Goal: Transaction & Acquisition: Book appointment/travel/reservation

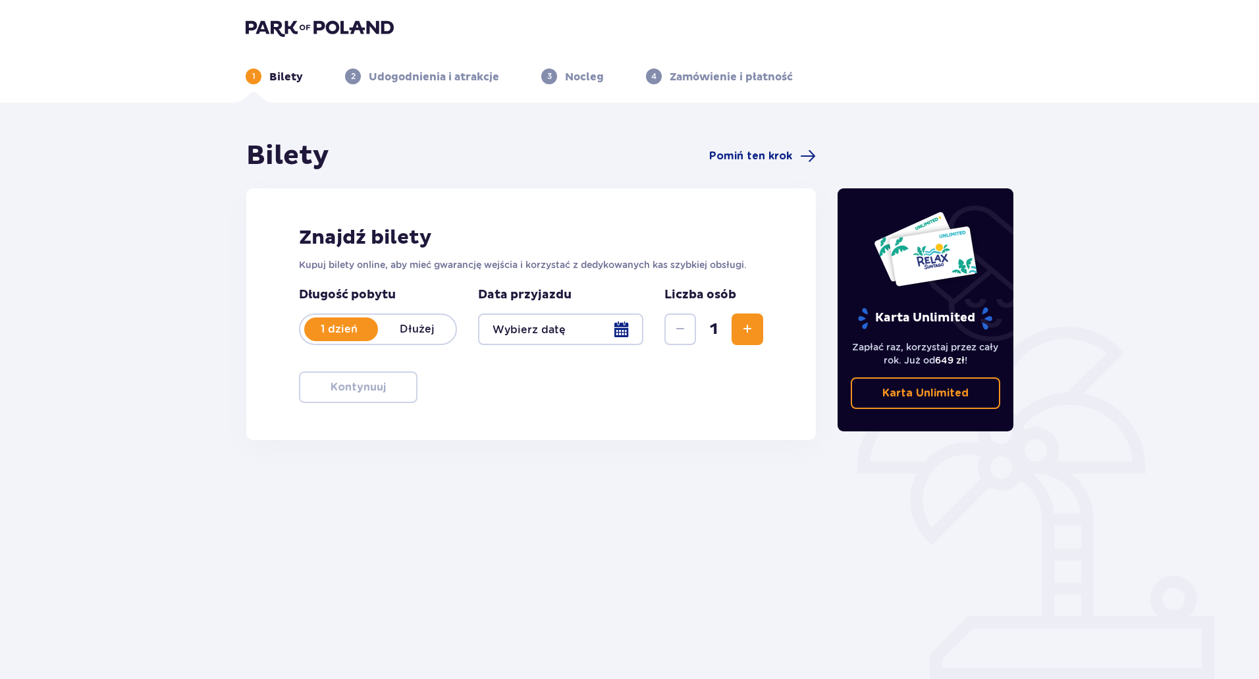
click at [618, 327] on div at bounding box center [560, 330] width 165 height 32
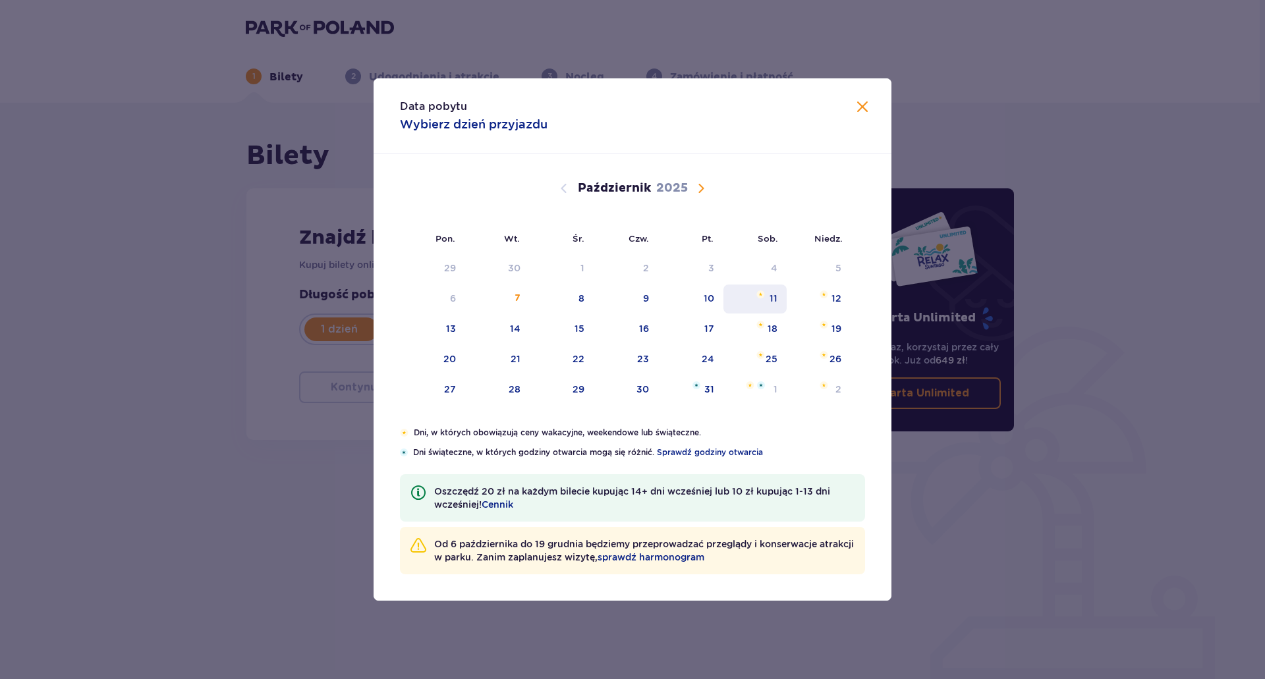
click at [778, 300] on div "11" at bounding box center [755, 299] width 64 height 29
type input "11.10.25"
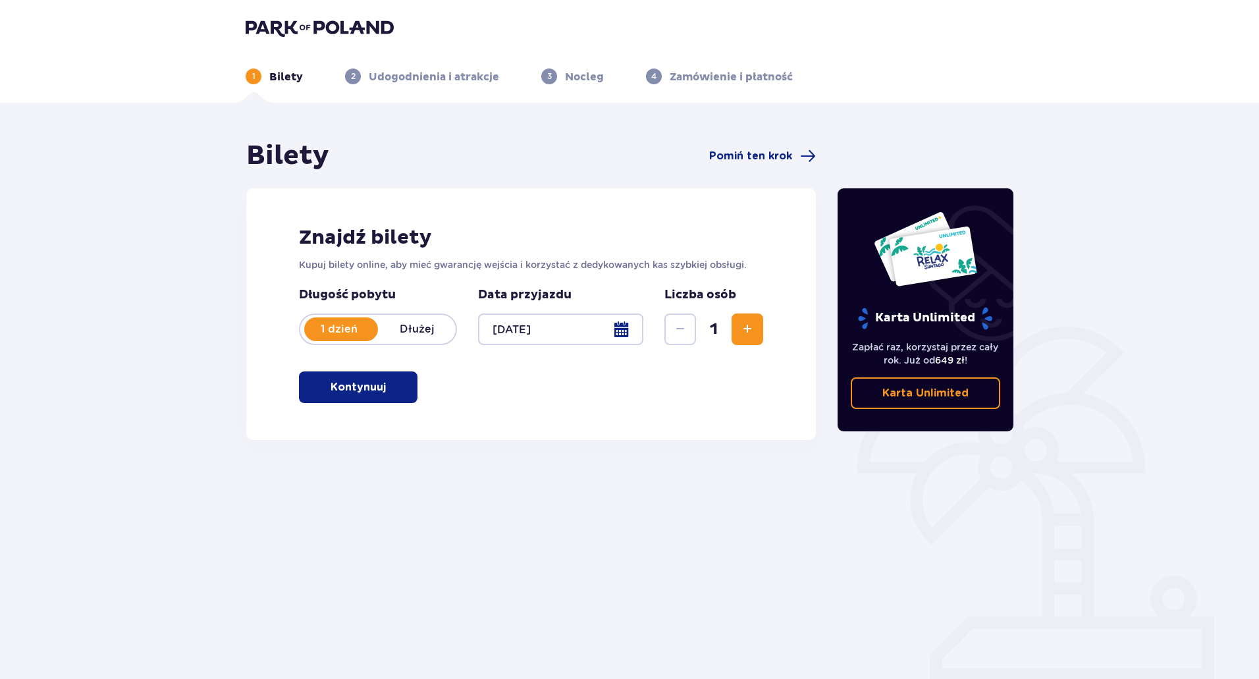
click at [340, 391] on p "Kontynuuj" at bounding box center [358, 387] width 55 height 14
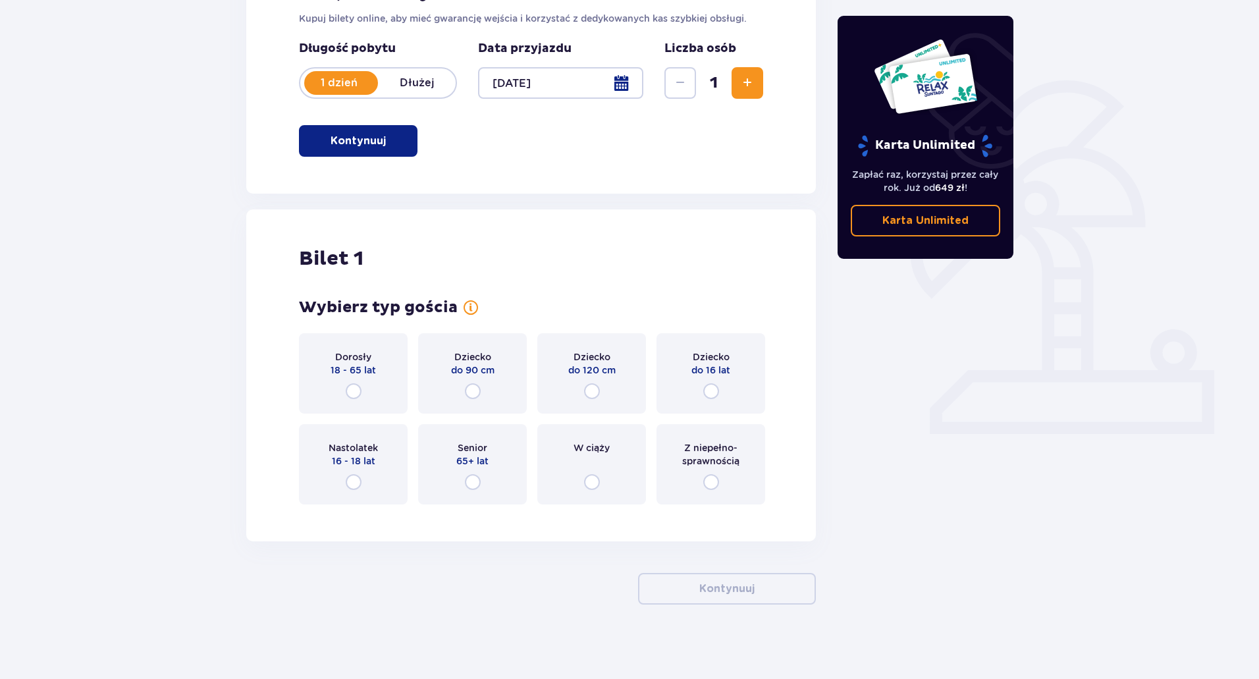
scroll to position [251, 0]
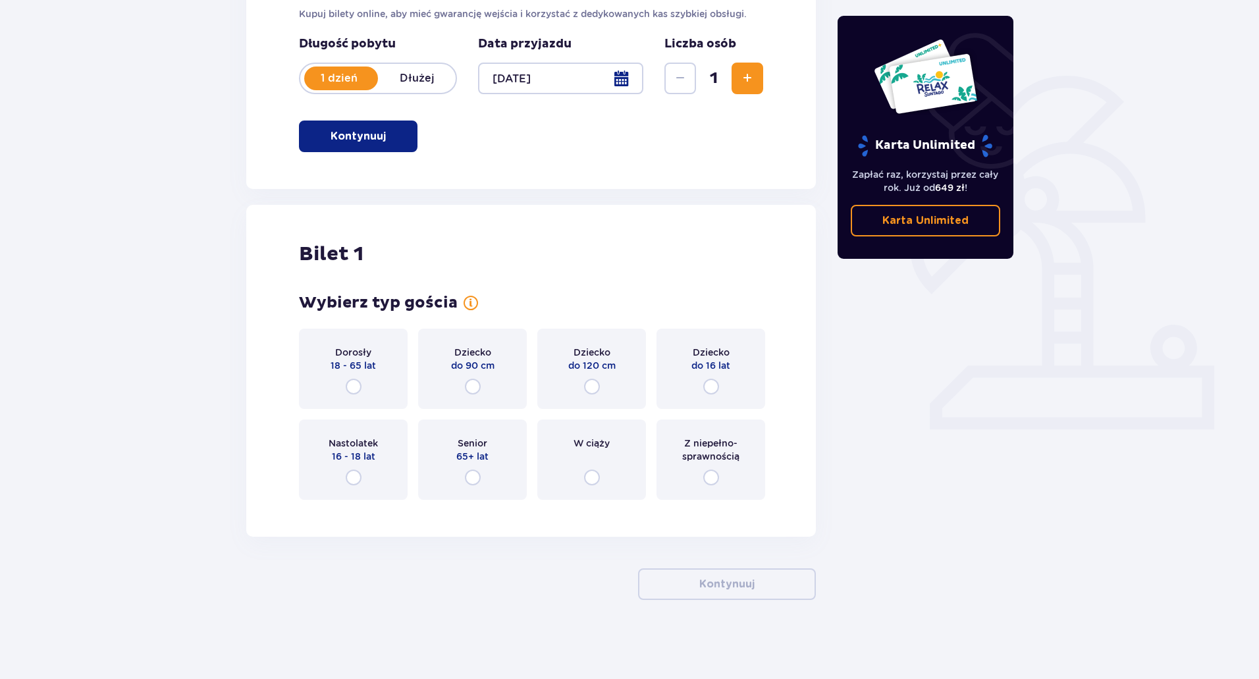
click at [352, 385] on input "radio" at bounding box center [354, 387] width 16 height 16
radio input "true"
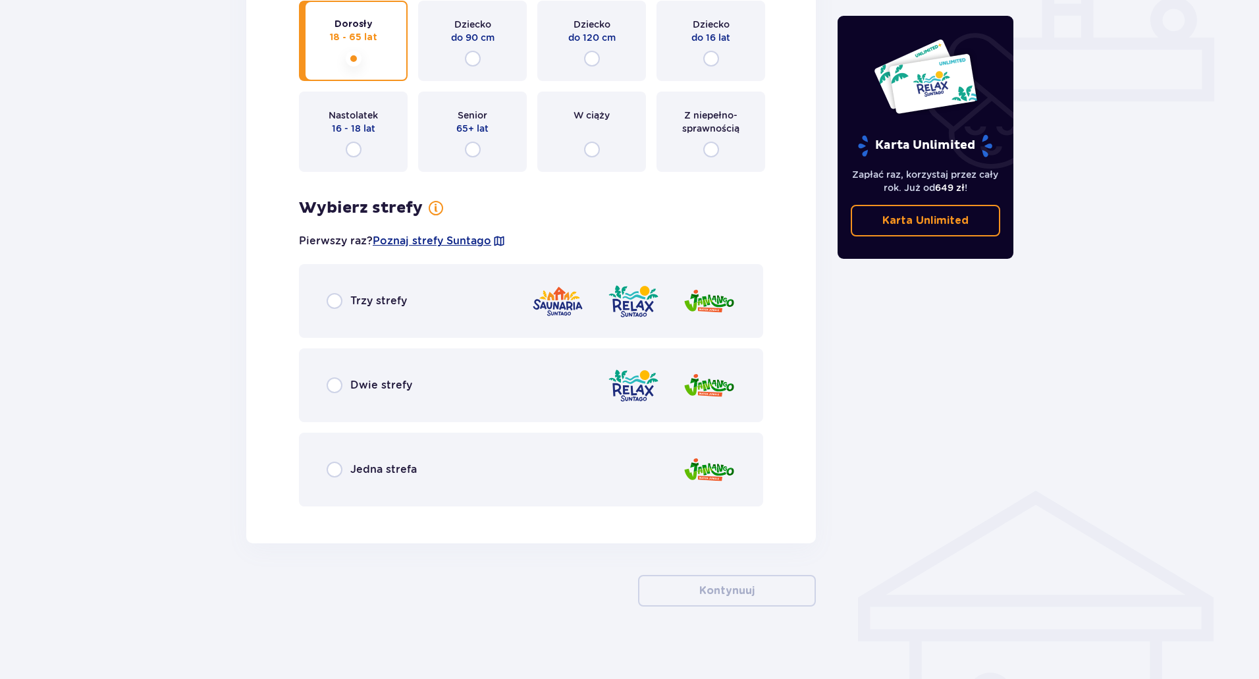
scroll to position [586, 0]
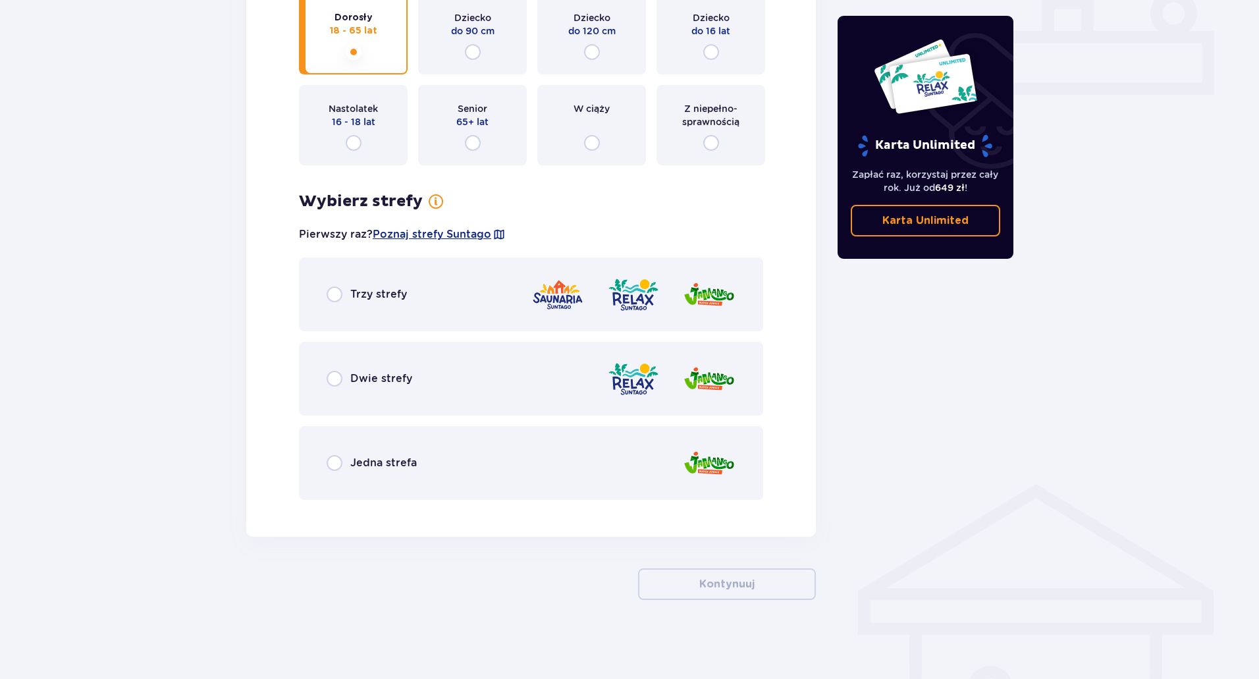
click at [337, 296] on input "radio" at bounding box center [335, 294] width 16 height 16
radio input "true"
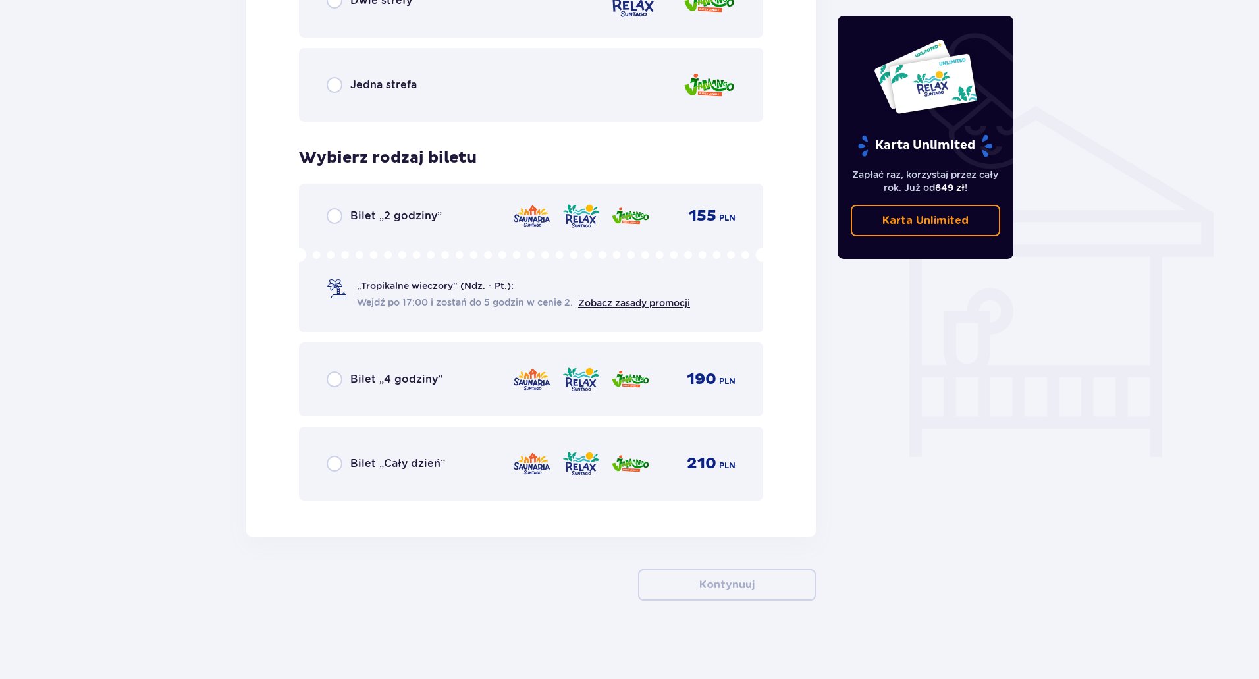
scroll to position [964, 0]
click at [337, 464] on input "radio" at bounding box center [335, 463] width 16 height 16
radio input "true"
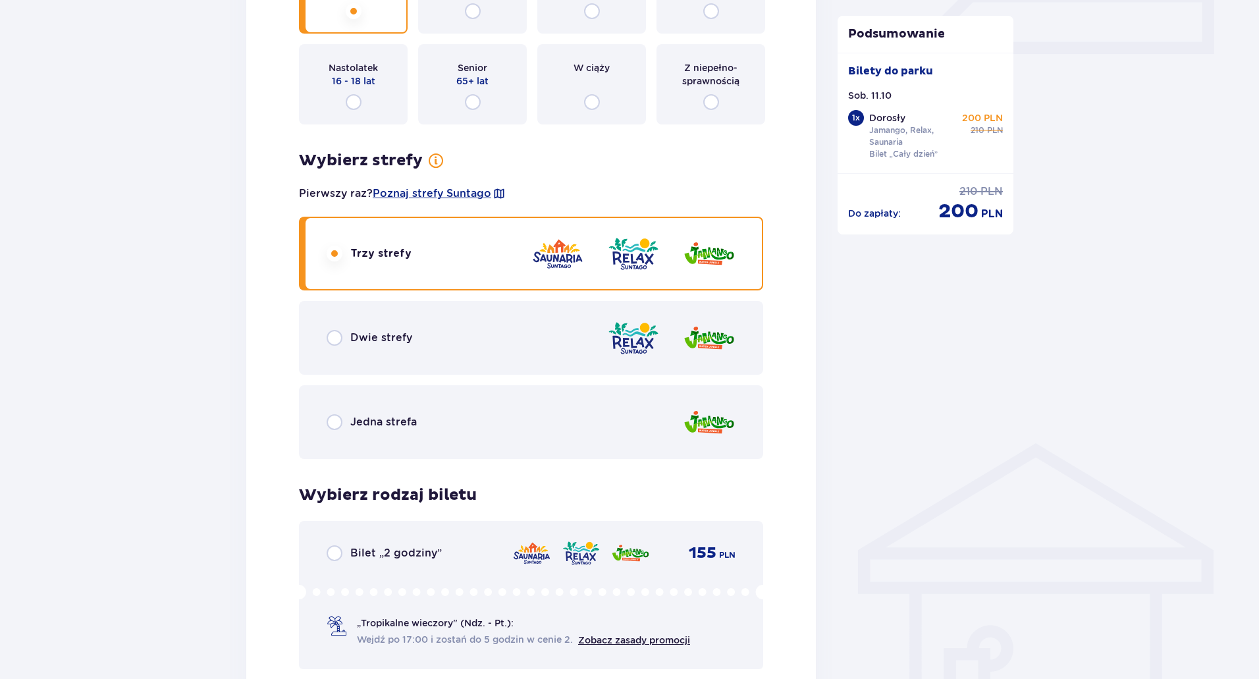
scroll to position [506, 0]
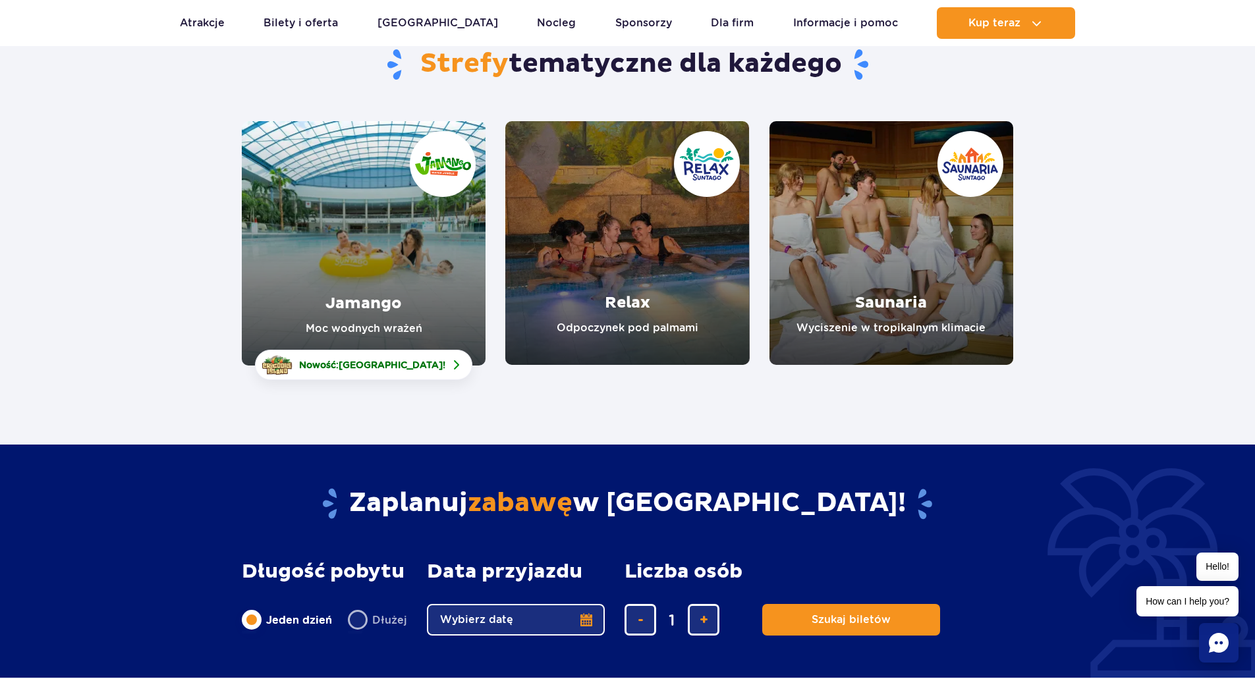
scroll to position [66, 0]
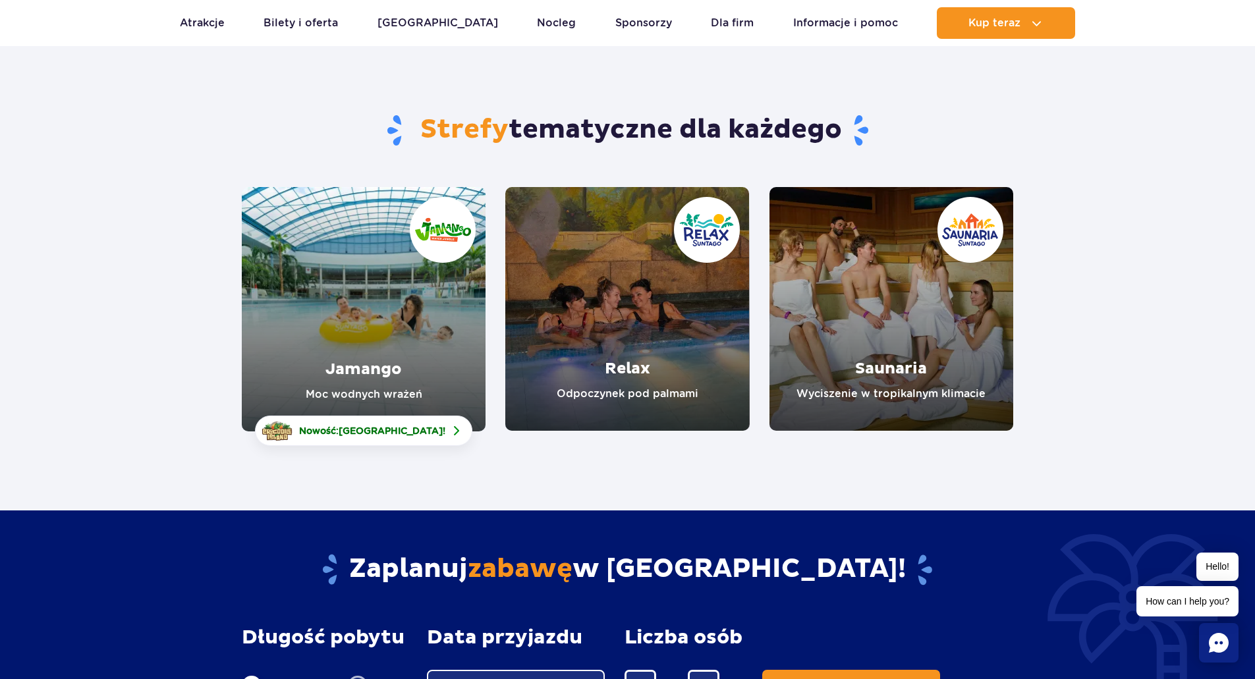
click at [654, 346] on link "Relax" at bounding box center [627, 309] width 244 height 244
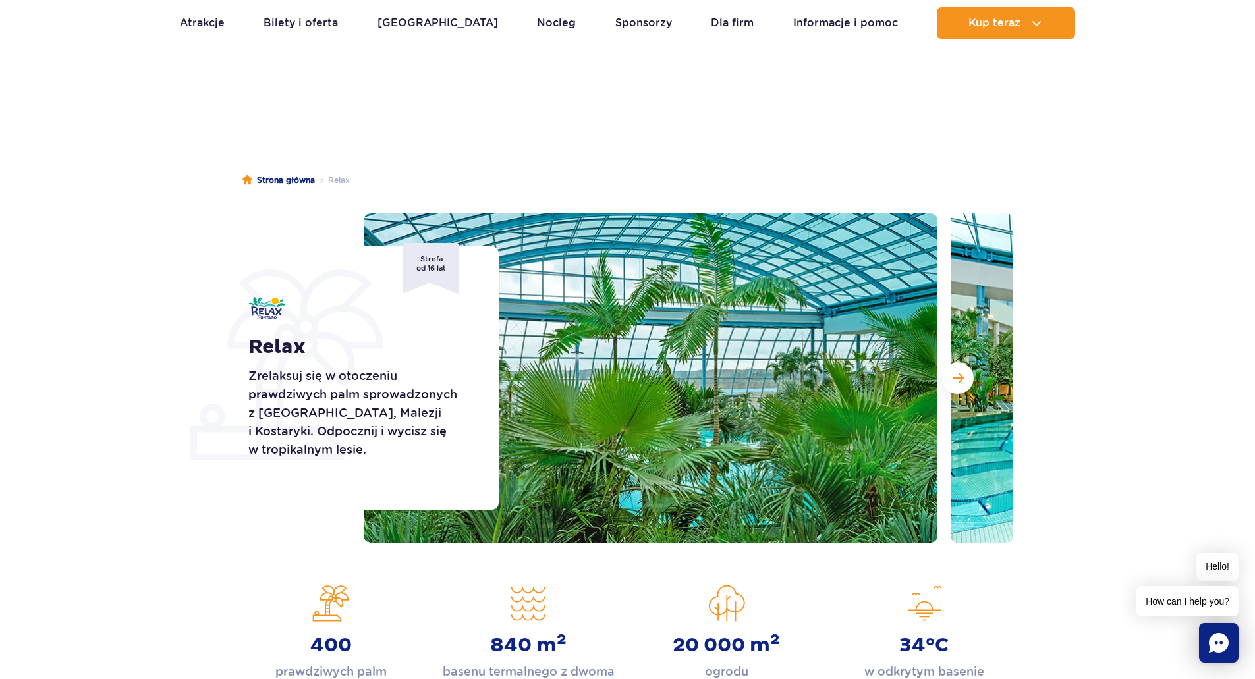
scroll to position [66, 0]
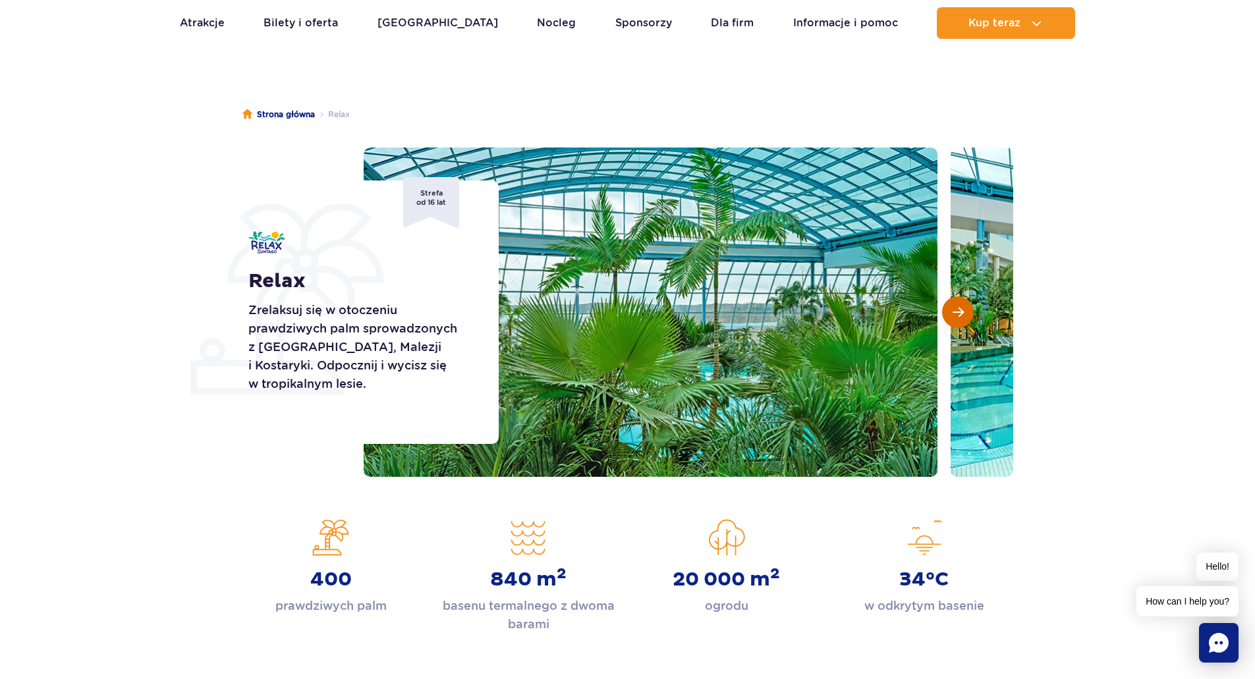
click at [959, 308] on span "Następny slajd" at bounding box center [957, 312] width 11 height 12
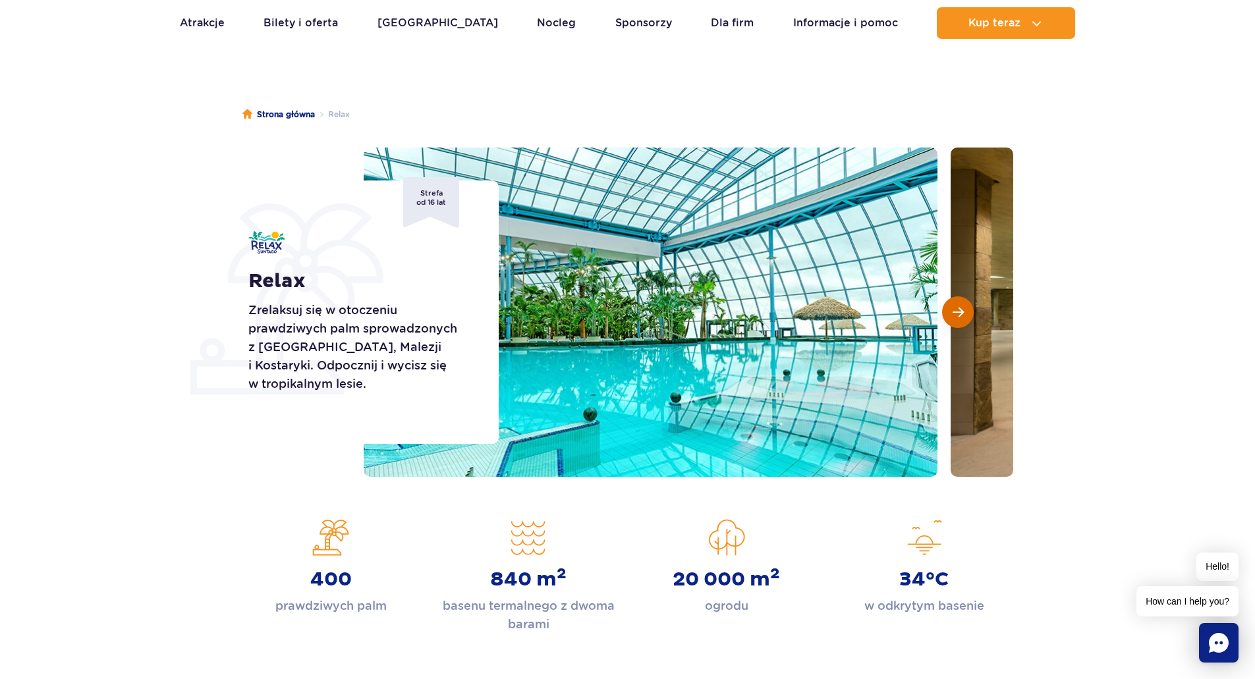
click at [959, 308] on span "Następny slajd" at bounding box center [957, 312] width 11 height 12
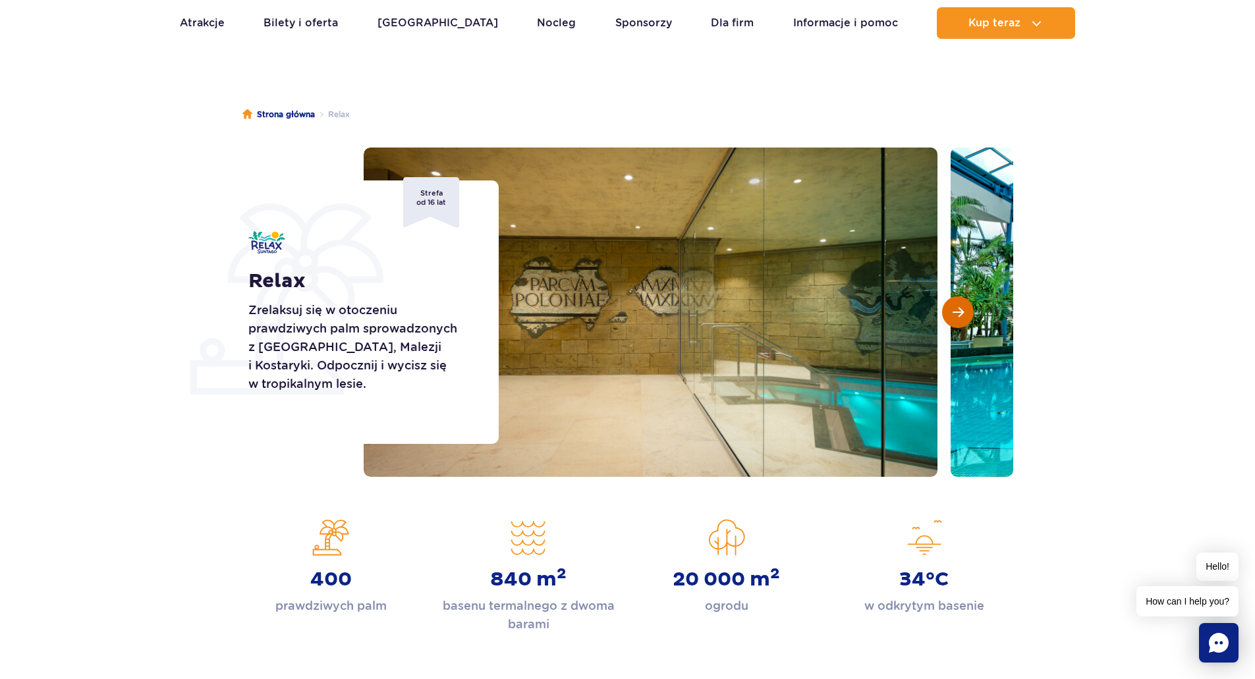
click at [959, 308] on span "Następny slajd" at bounding box center [957, 312] width 11 height 12
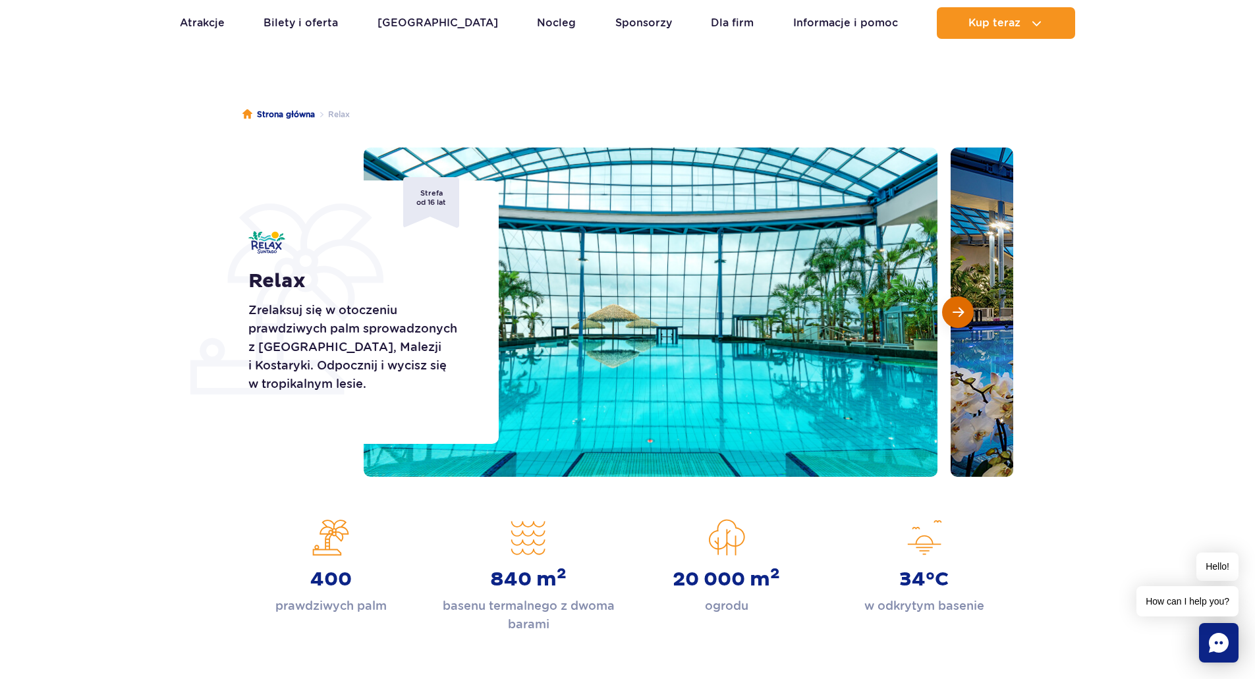
click at [959, 308] on span "Następny slajd" at bounding box center [957, 312] width 11 height 12
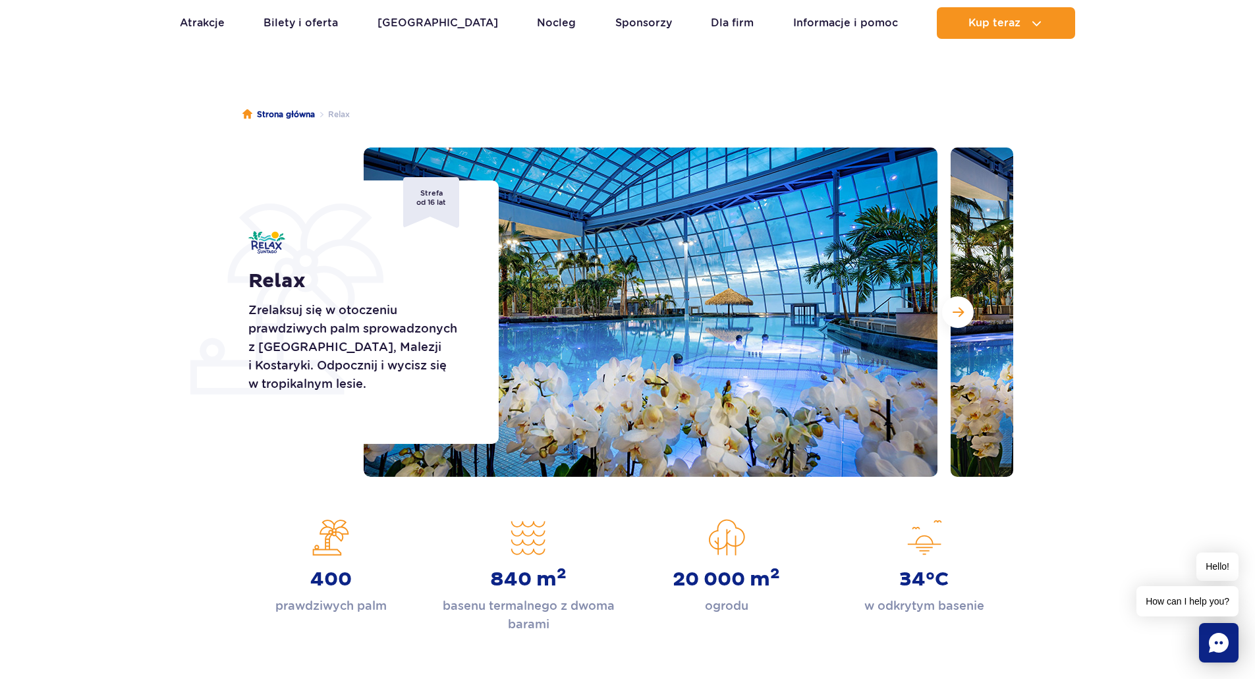
click at [224, 167] on section "Relax Zrelaksuj się w otoczeniu prawdziwych palm sprowadzonych z Florydy, Malez…" at bounding box center [627, 312] width 1255 height 329
click at [950, 316] on button "Następny slajd" at bounding box center [958, 312] width 32 height 32
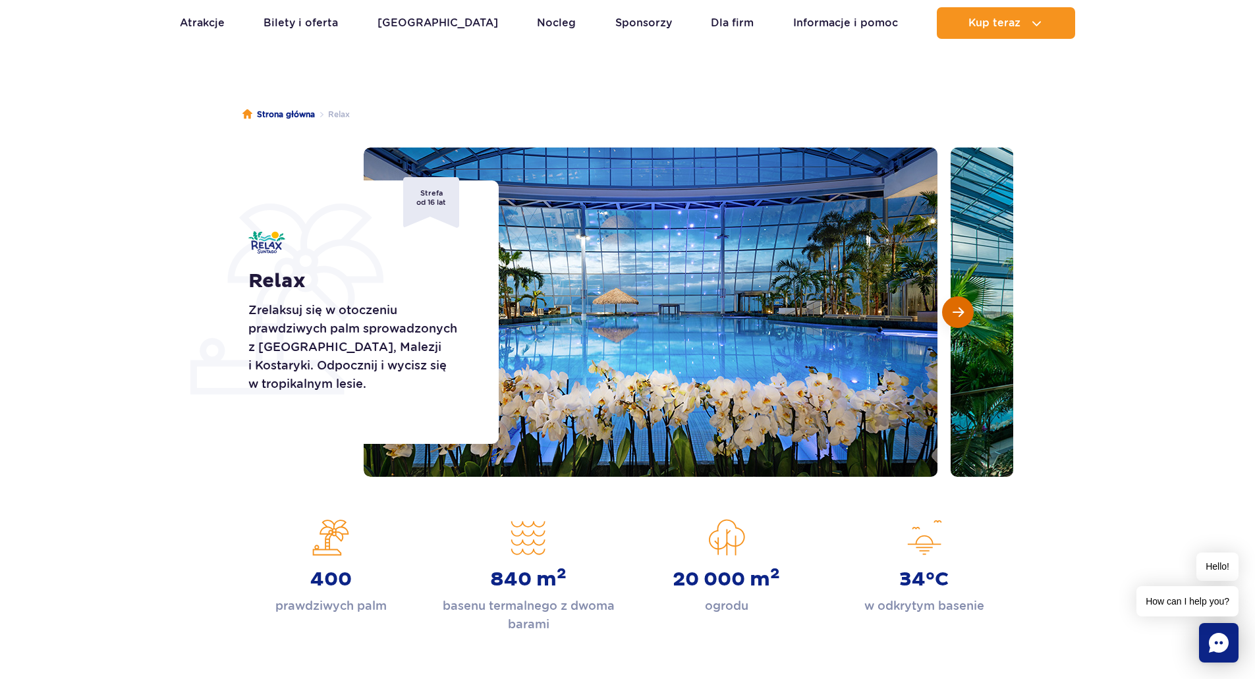
click at [958, 315] on span "Następny slajd" at bounding box center [957, 312] width 11 height 12
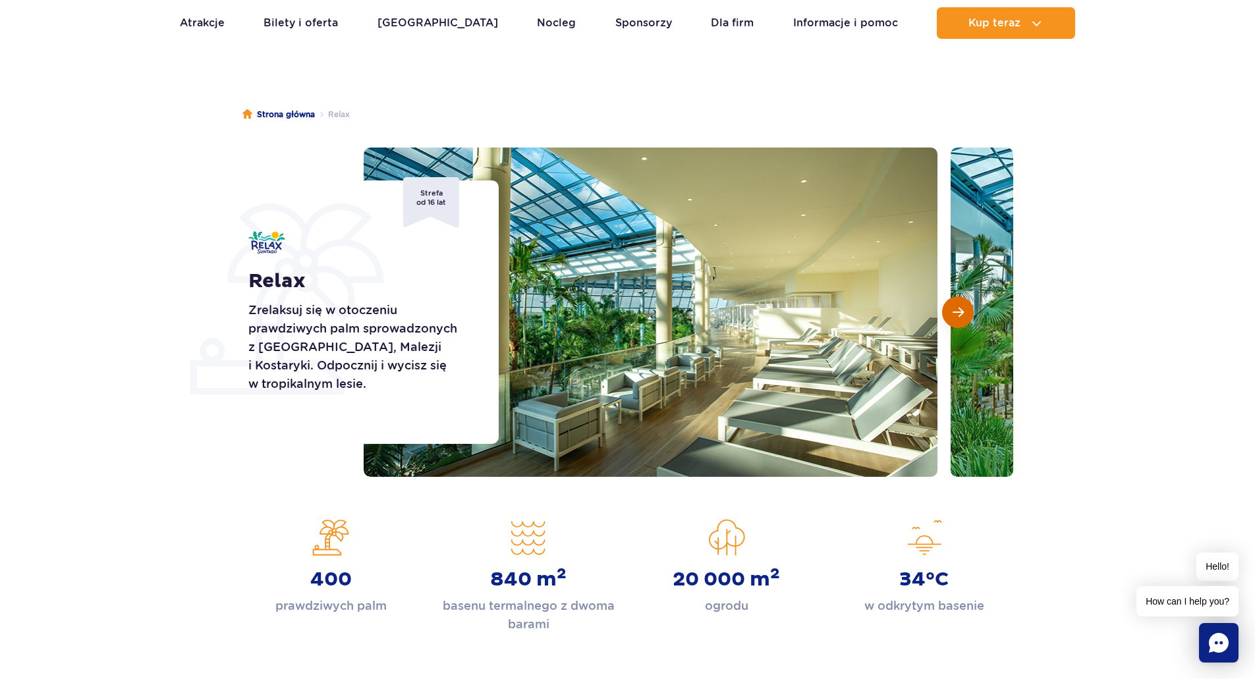
click at [958, 315] on span "Następny slajd" at bounding box center [957, 312] width 11 height 12
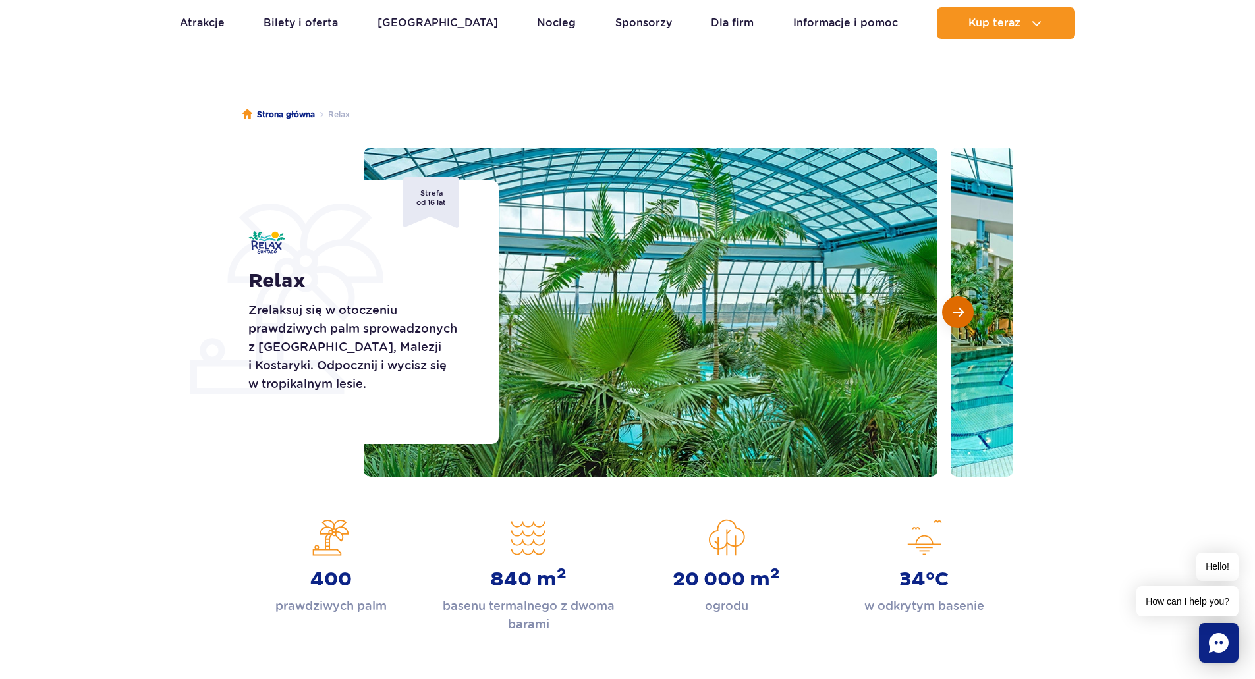
click at [958, 315] on span "Następny slajd" at bounding box center [957, 312] width 11 height 12
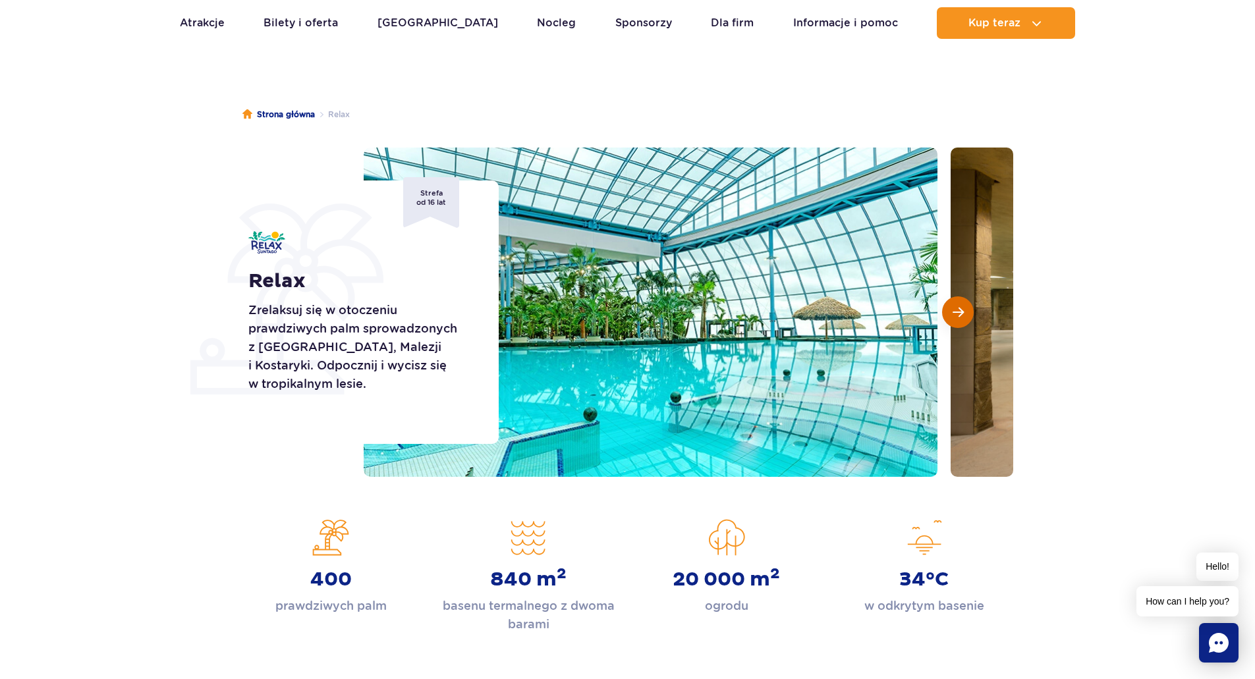
click at [957, 310] on span "Następny slajd" at bounding box center [957, 312] width 11 height 12
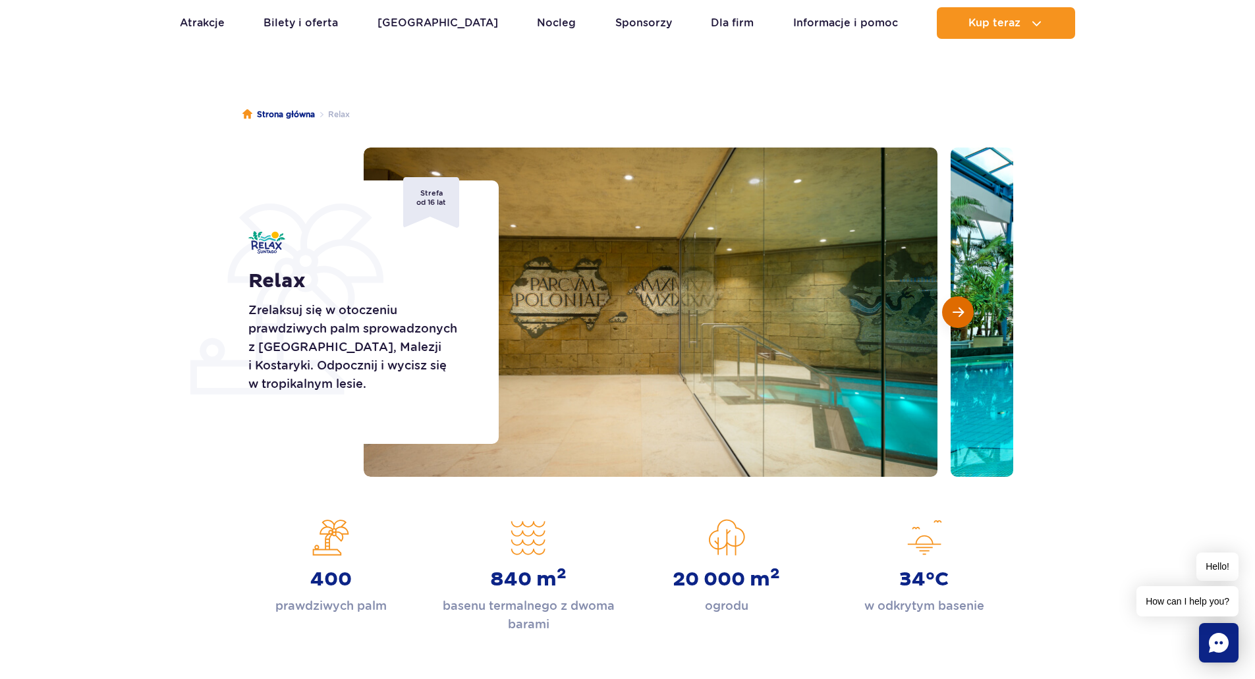
click at [957, 310] on span "Następny slajd" at bounding box center [957, 312] width 11 height 12
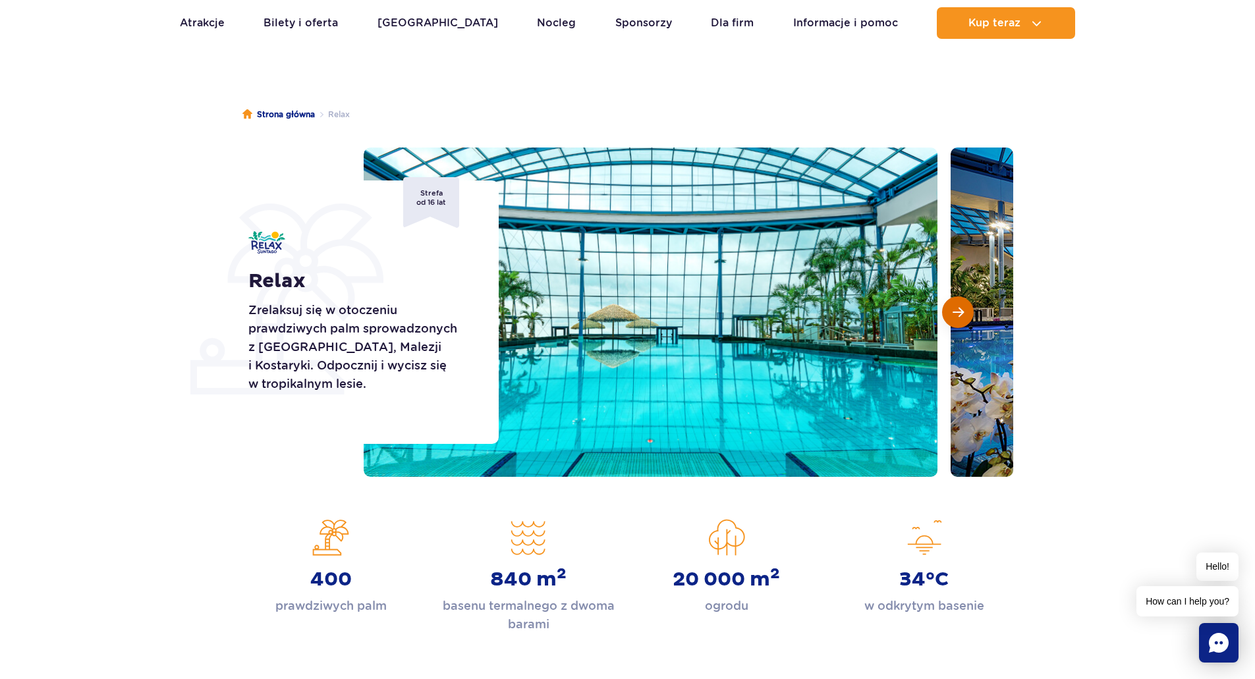
click at [960, 312] on span "Następny slajd" at bounding box center [957, 312] width 11 height 12
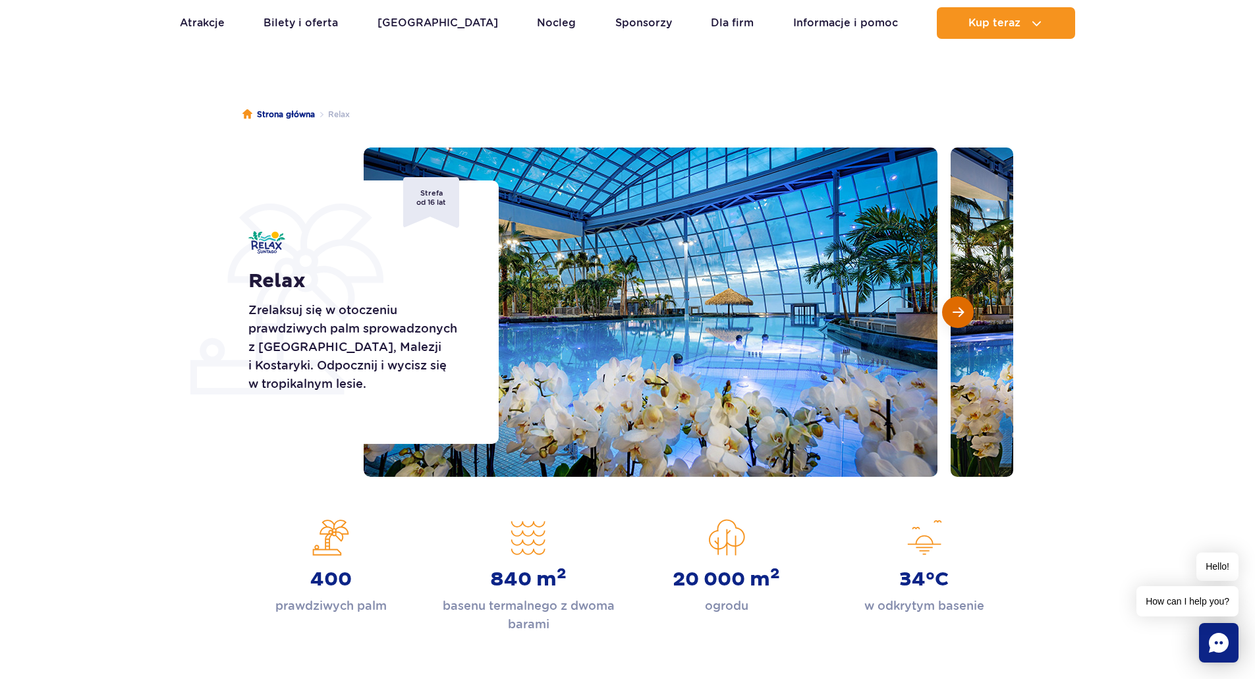
click at [960, 312] on span "Następny slajd" at bounding box center [957, 312] width 11 height 12
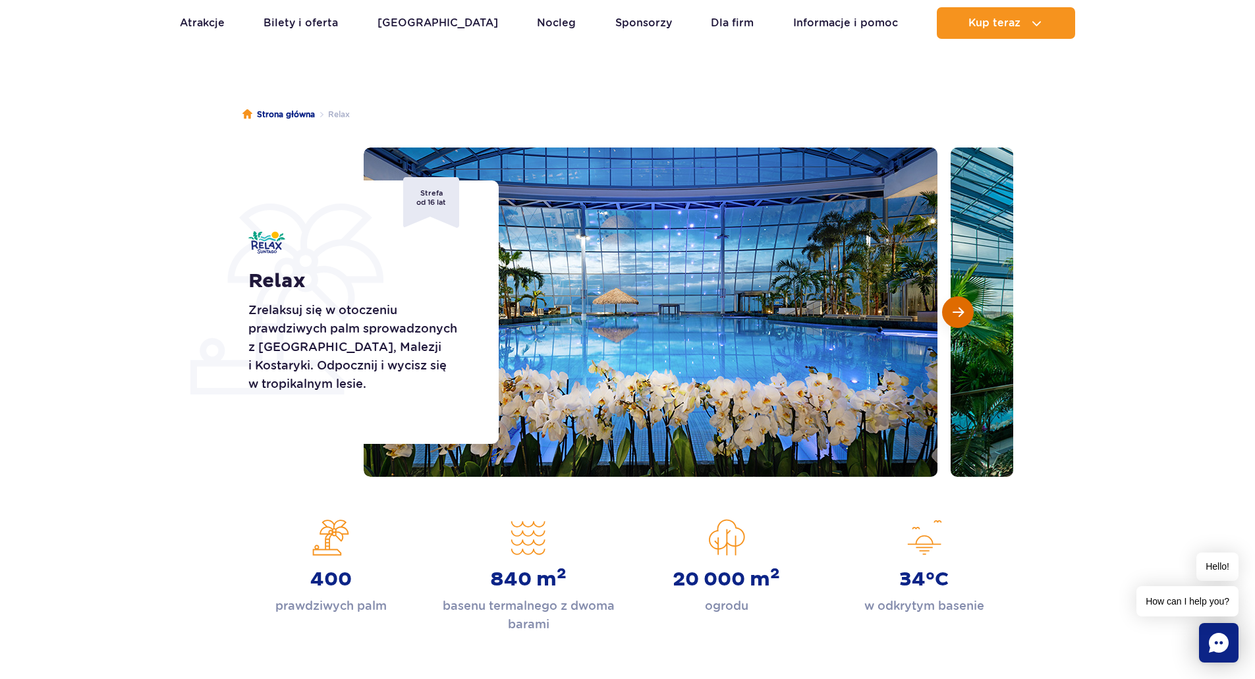
click at [960, 312] on span "Następny slajd" at bounding box center [957, 312] width 11 height 12
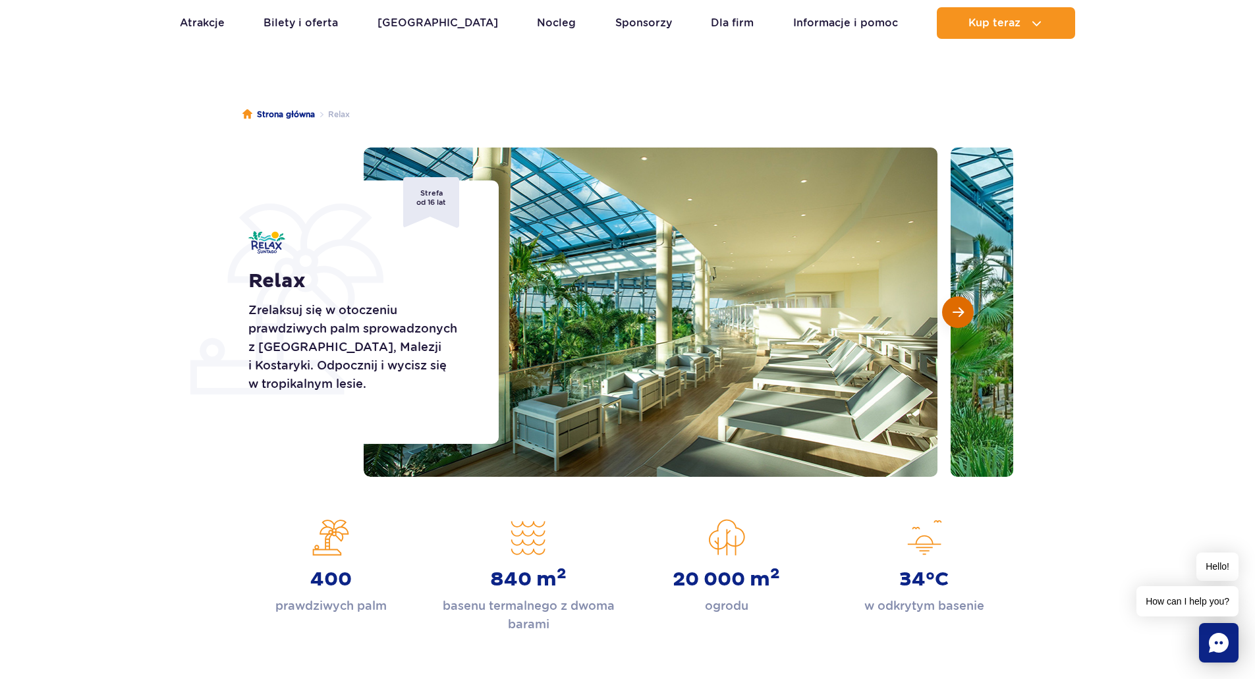
click at [964, 314] on button "Następny slajd" at bounding box center [958, 312] width 32 height 32
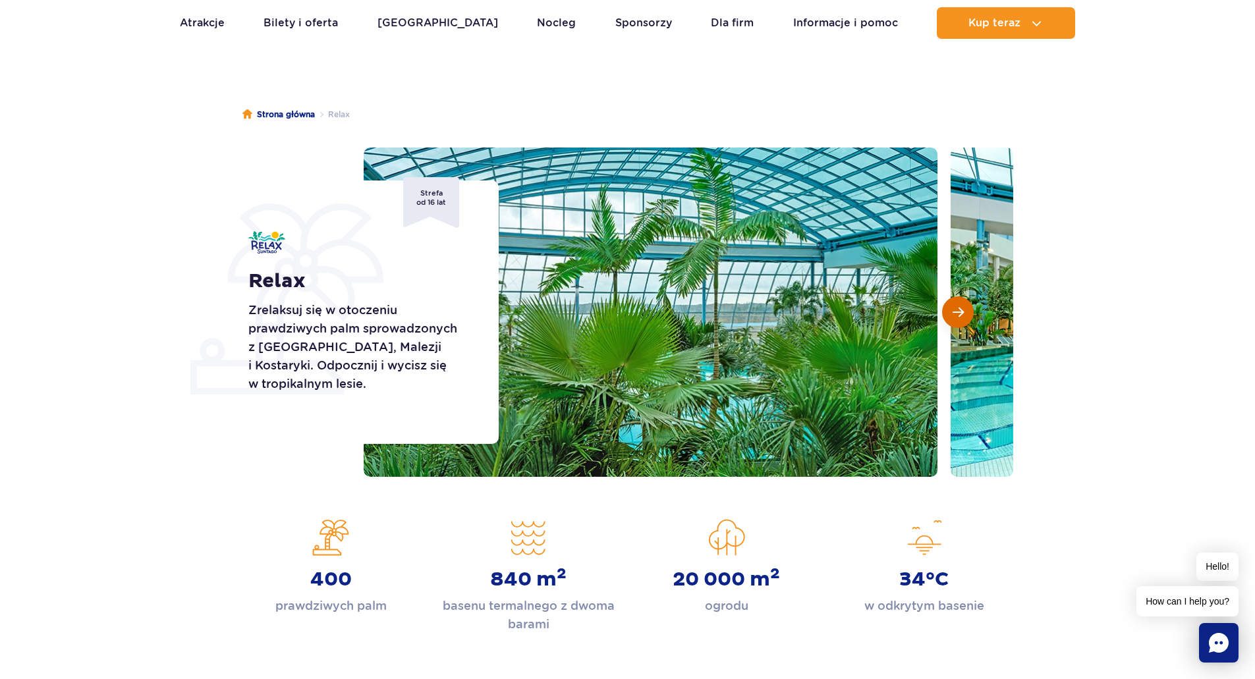
click at [964, 314] on button "Następny slajd" at bounding box center [958, 312] width 32 height 32
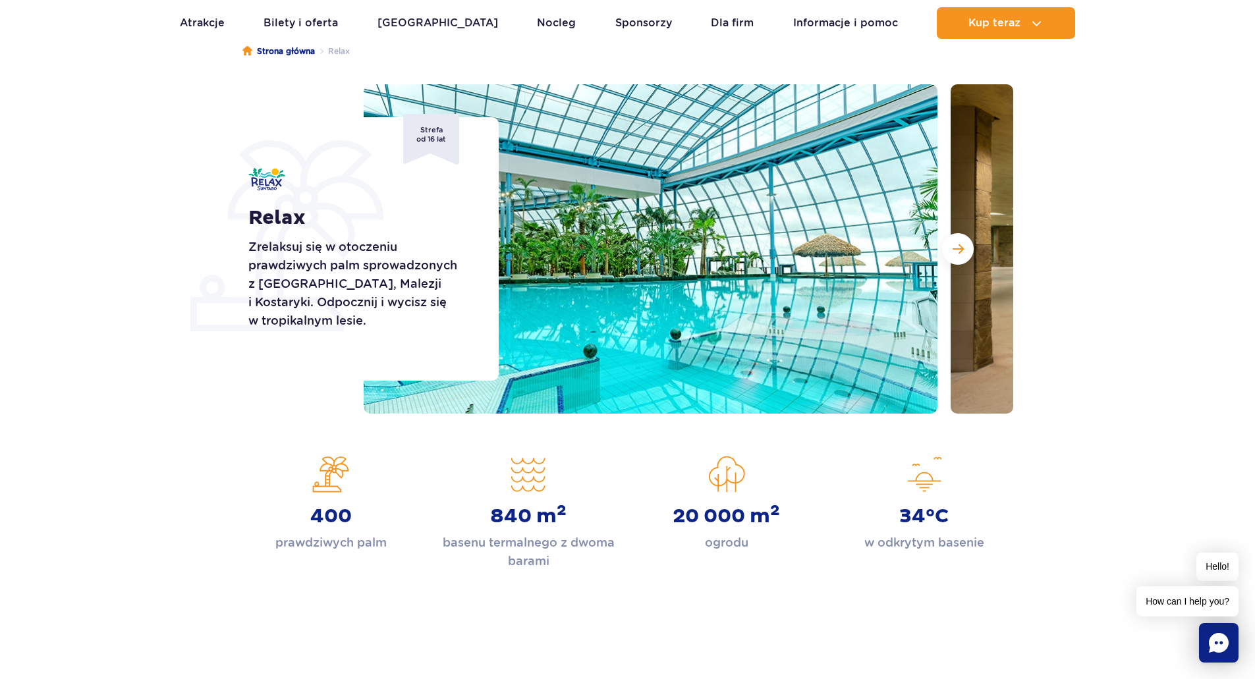
scroll to position [0, 0]
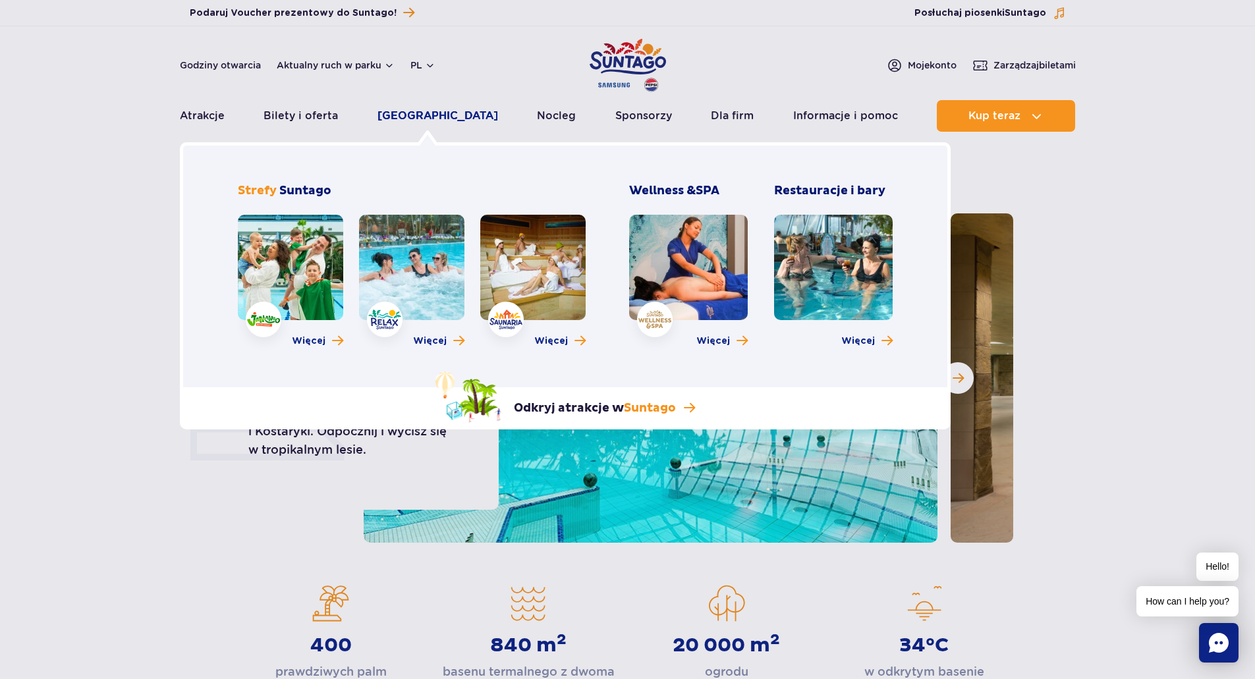
click at [426, 117] on link "[GEOGRAPHIC_DATA]" at bounding box center [437, 116] width 121 height 32
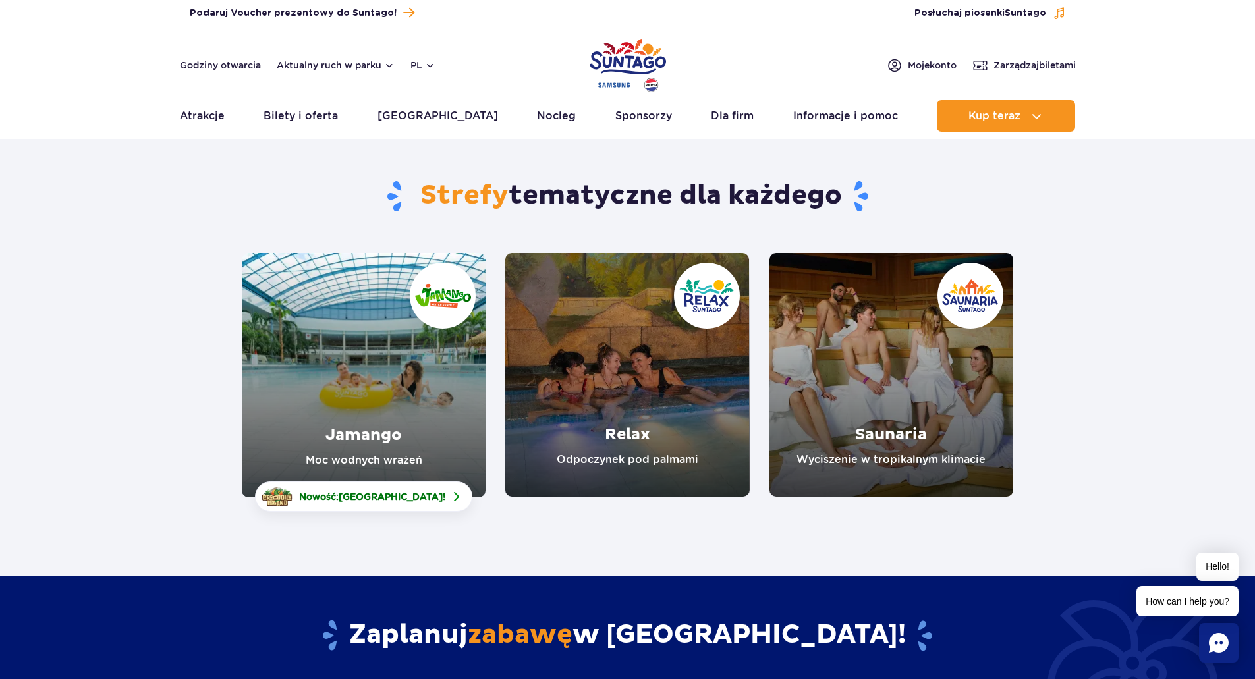
click at [405, 377] on link "Jamango" at bounding box center [364, 375] width 244 height 244
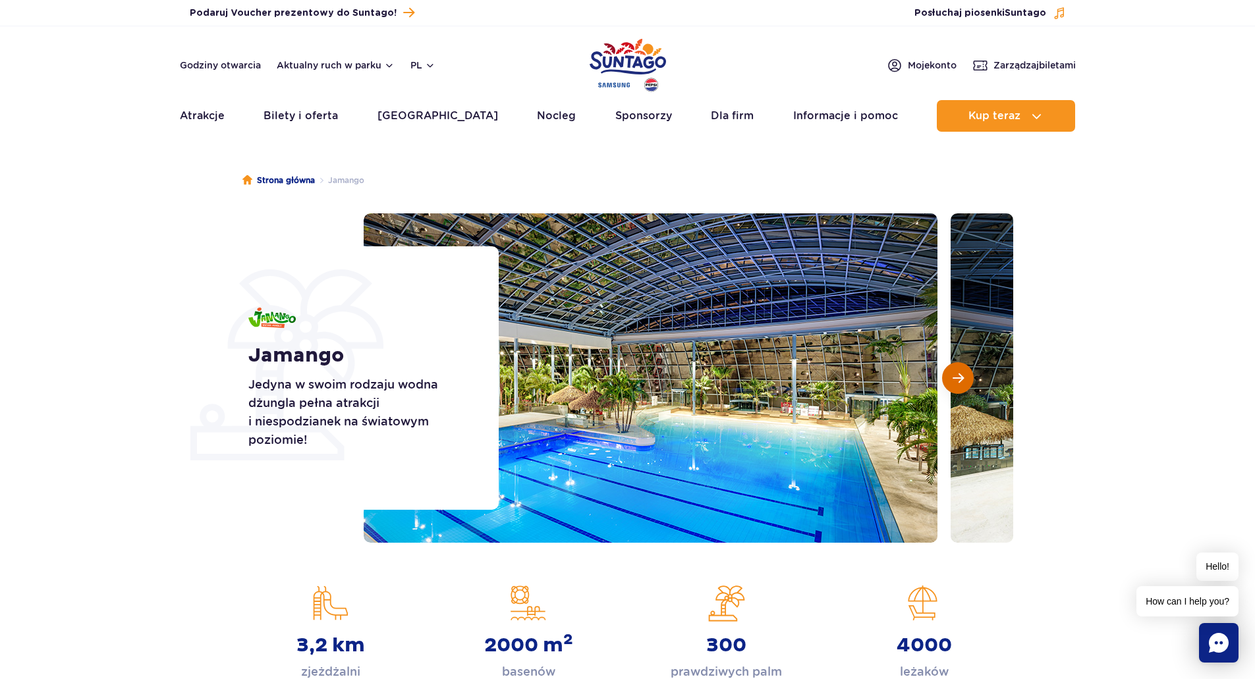
click at [960, 375] on span "Następny slajd" at bounding box center [957, 378] width 11 height 12
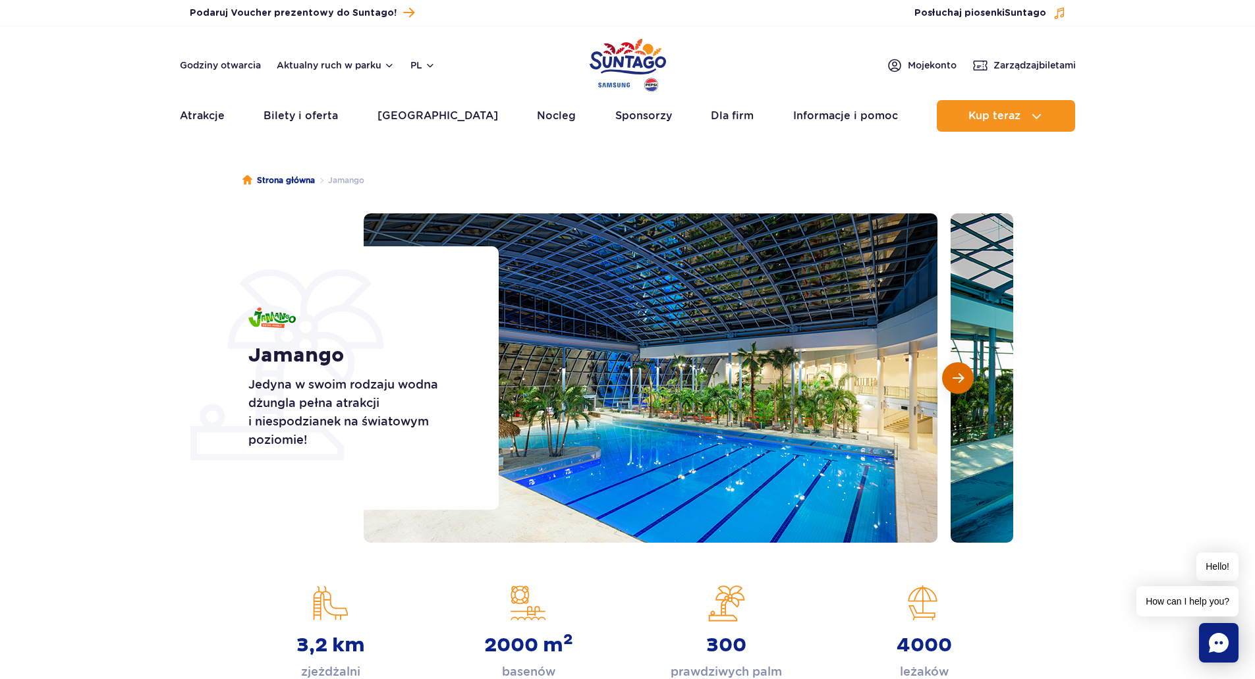
click at [960, 375] on span "Następny slajd" at bounding box center [957, 378] width 11 height 12
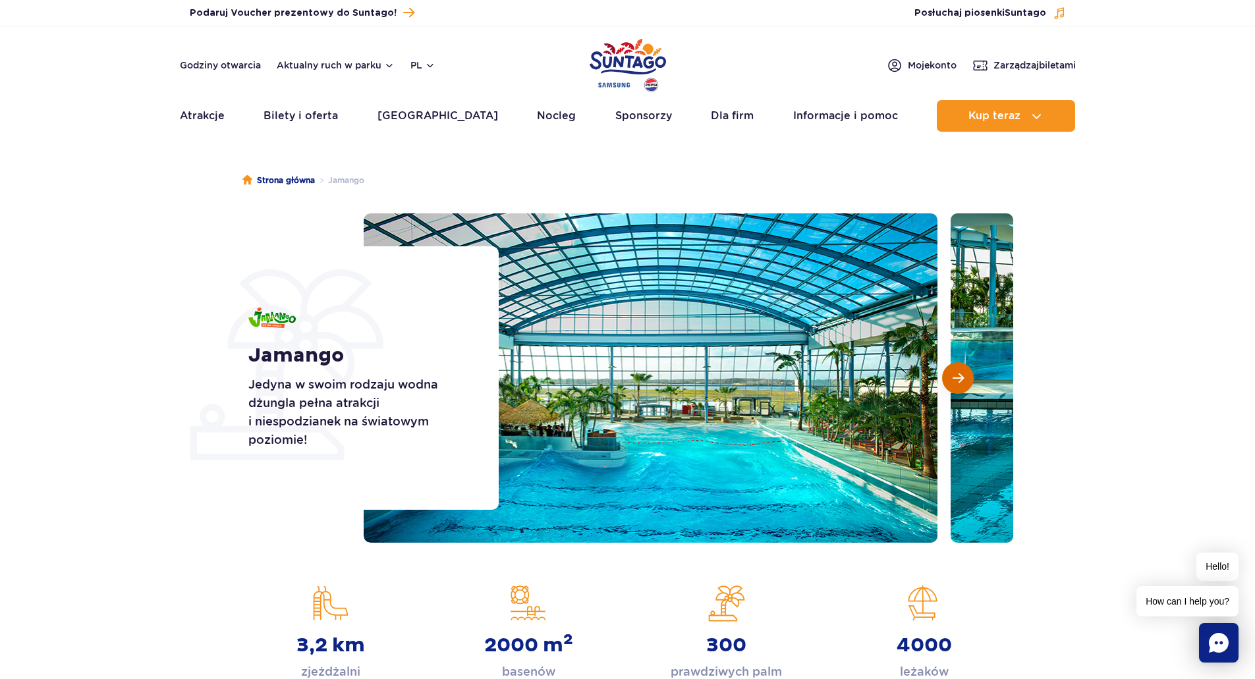
click at [960, 376] on span "Następny slajd" at bounding box center [957, 378] width 11 height 12
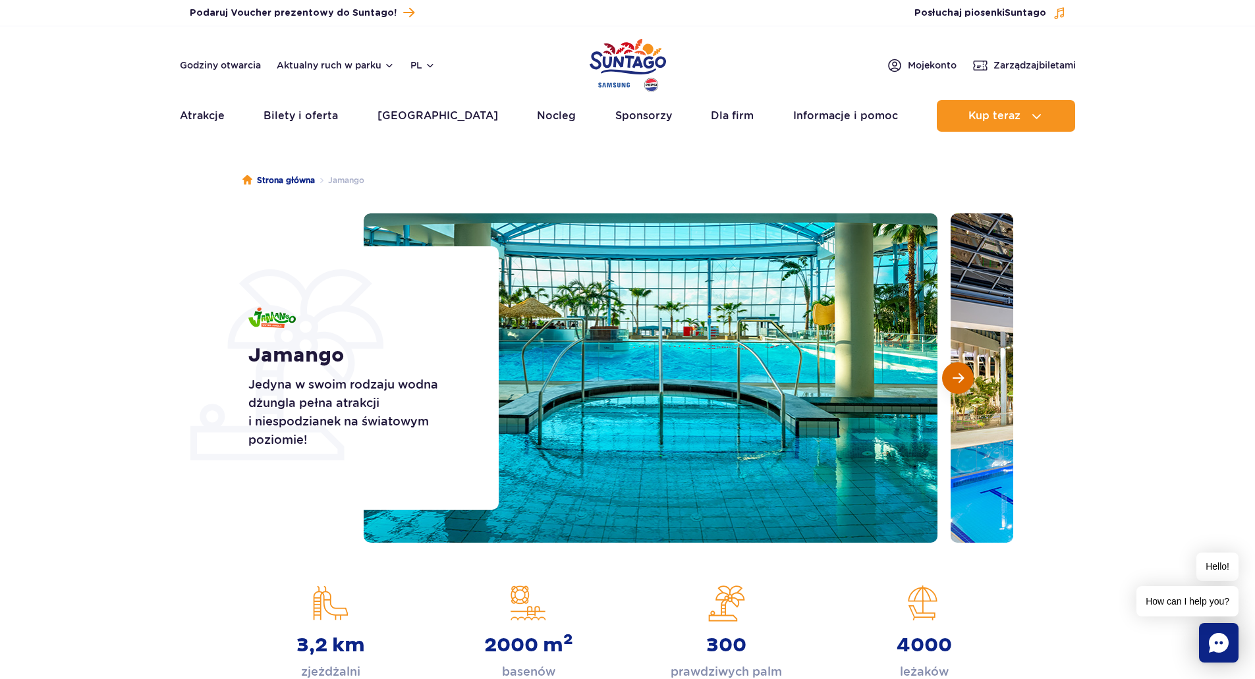
click at [960, 377] on span "Następny slajd" at bounding box center [957, 378] width 11 height 12
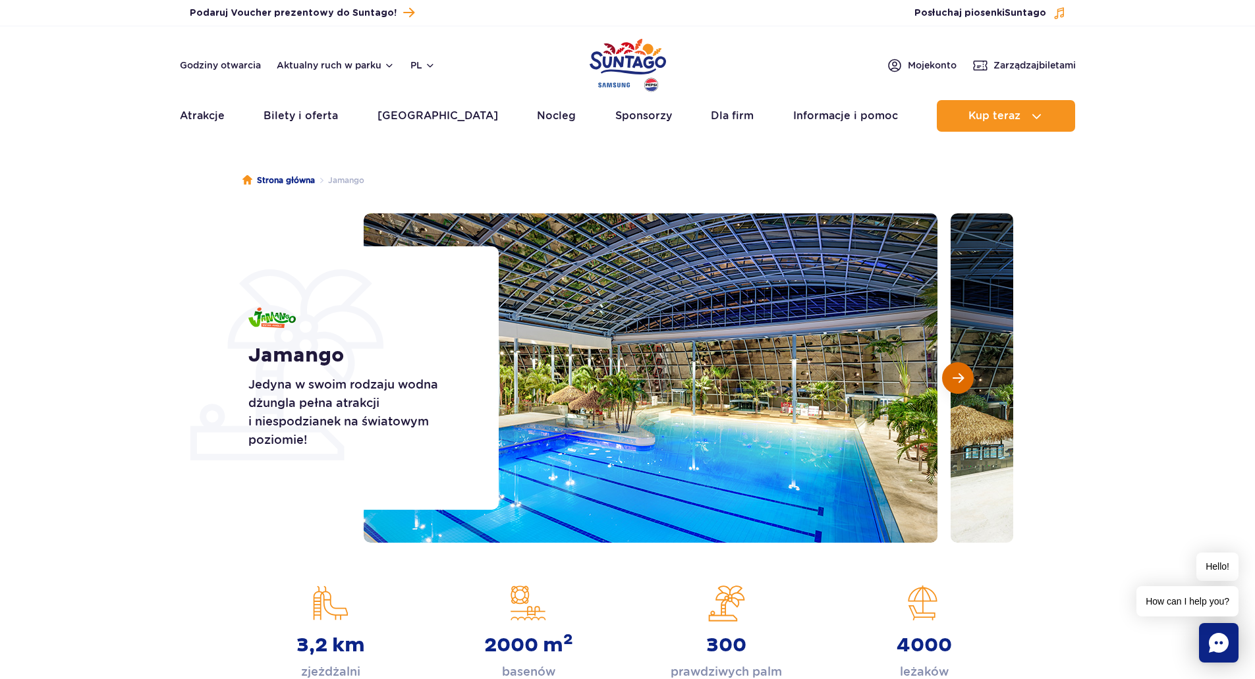
click at [960, 377] on span "Następny slajd" at bounding box center [957, 378] width 11 height 12
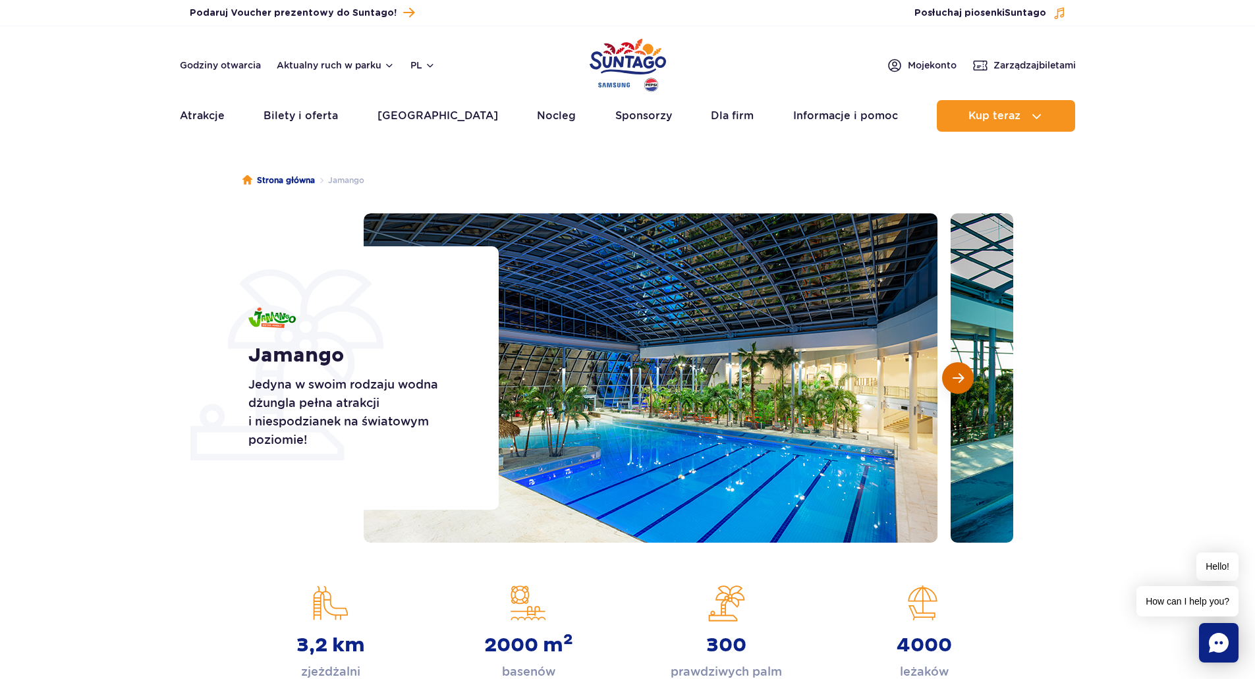
click at [960, 377] on span "Następny slajd" at bounding box center [957, 378] width 11 height 12
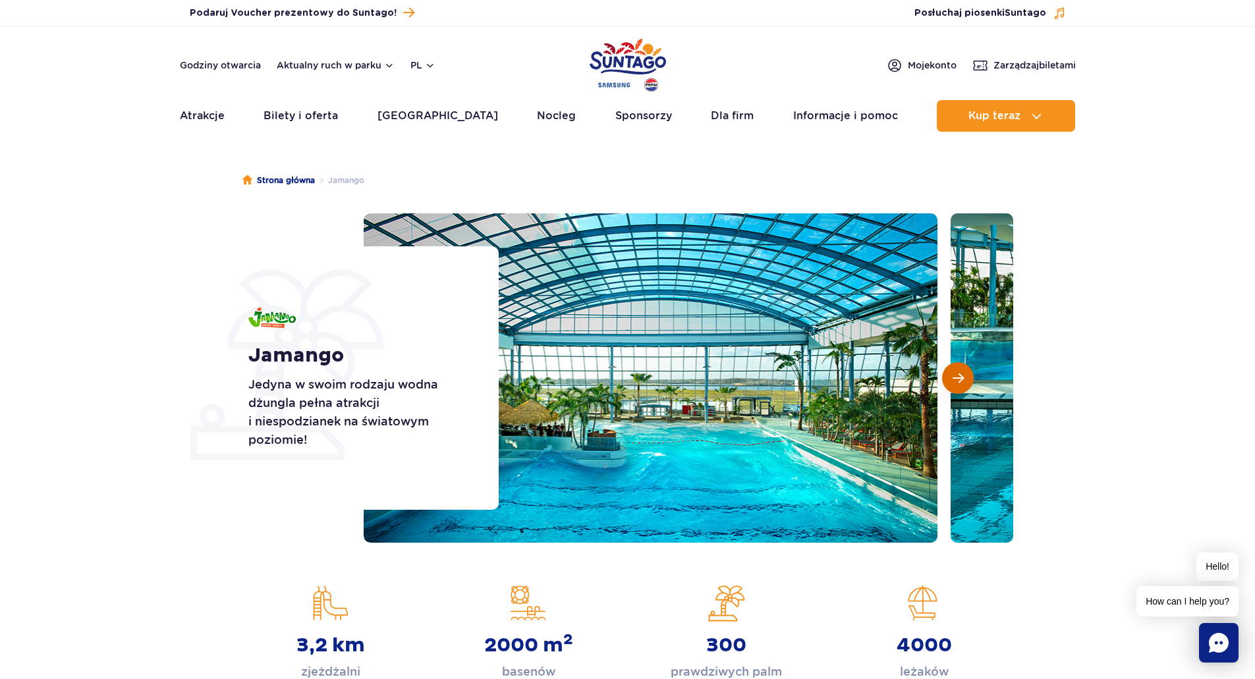
click at [960, 377] on span "Następny slajd" at bounding box center [957, 378] width 11 height 12
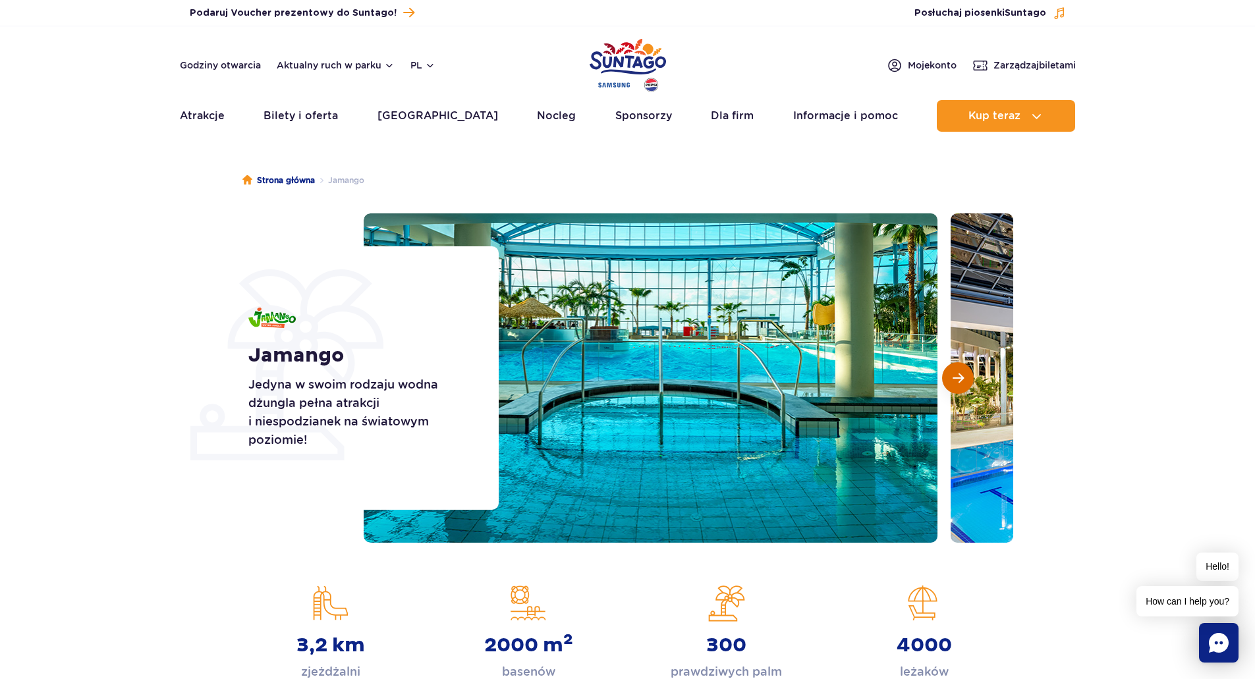
click at [960, 377] on span "Następny slajd" at bounding box center [957, 378] width 11 height 12
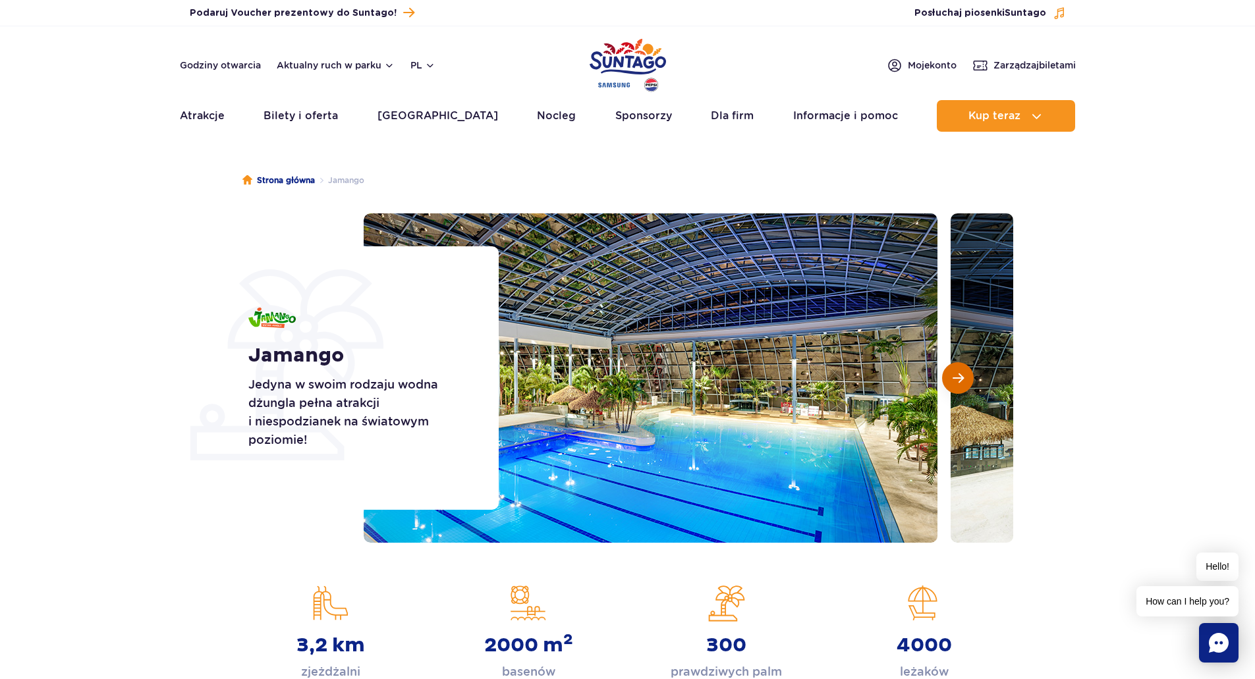
click at [960, 377] on span "Następny slajd" at bounding box center [957, 378] width 11 height 12
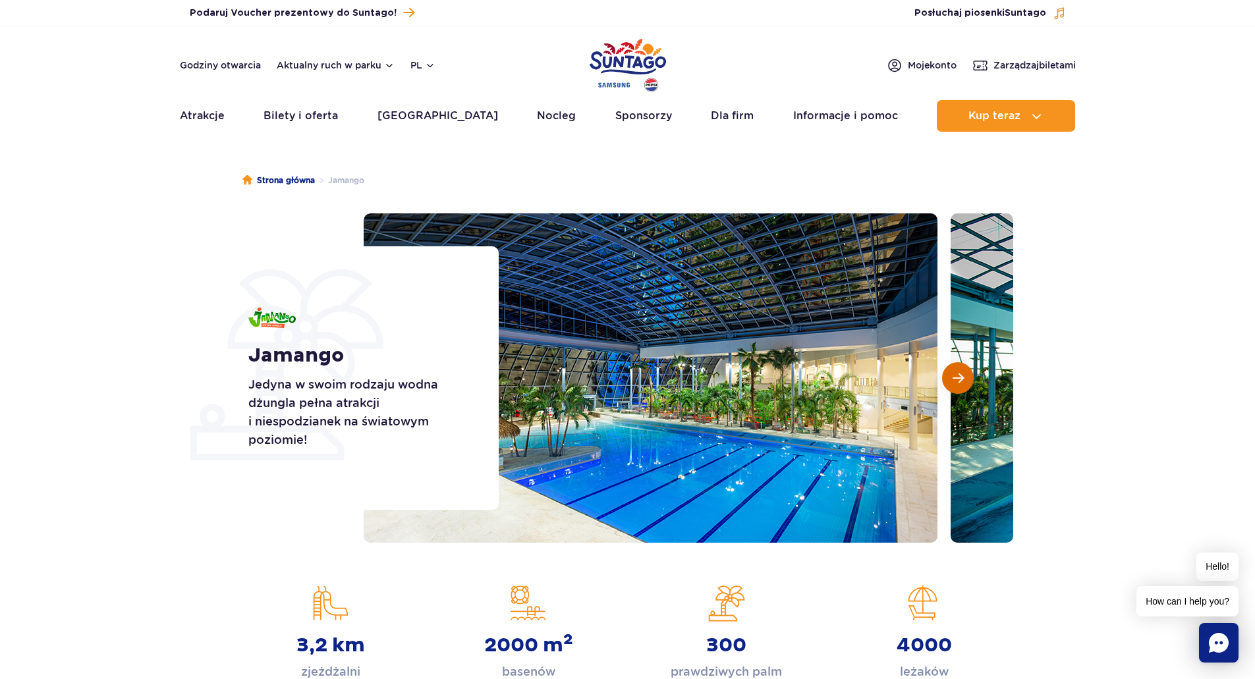
click at [960, 377] on span "Następny slajd" at bounding box center [957, 378] width 11 height 12
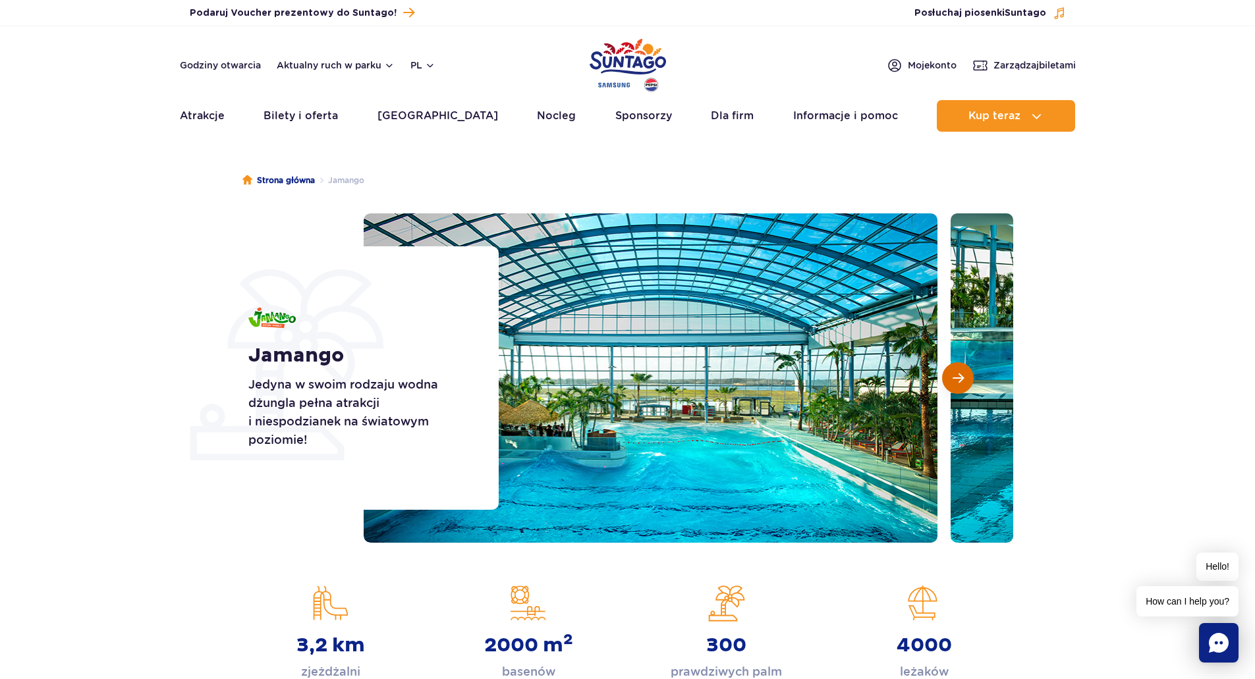
click at [960, 377] on span "Następny slajd" at bounding box center [957, 378] width 11 height 12
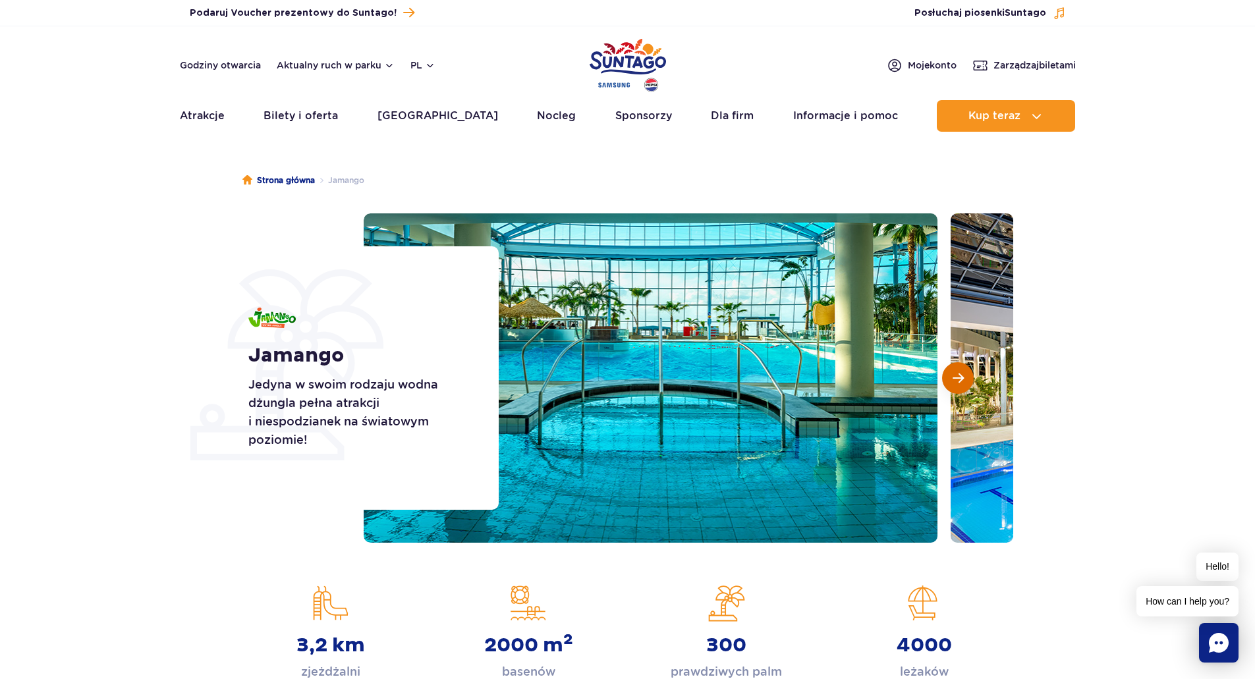
click at [960, 377] on span "Następny slajd" at bounding box center [957, 378] width 11 height 12
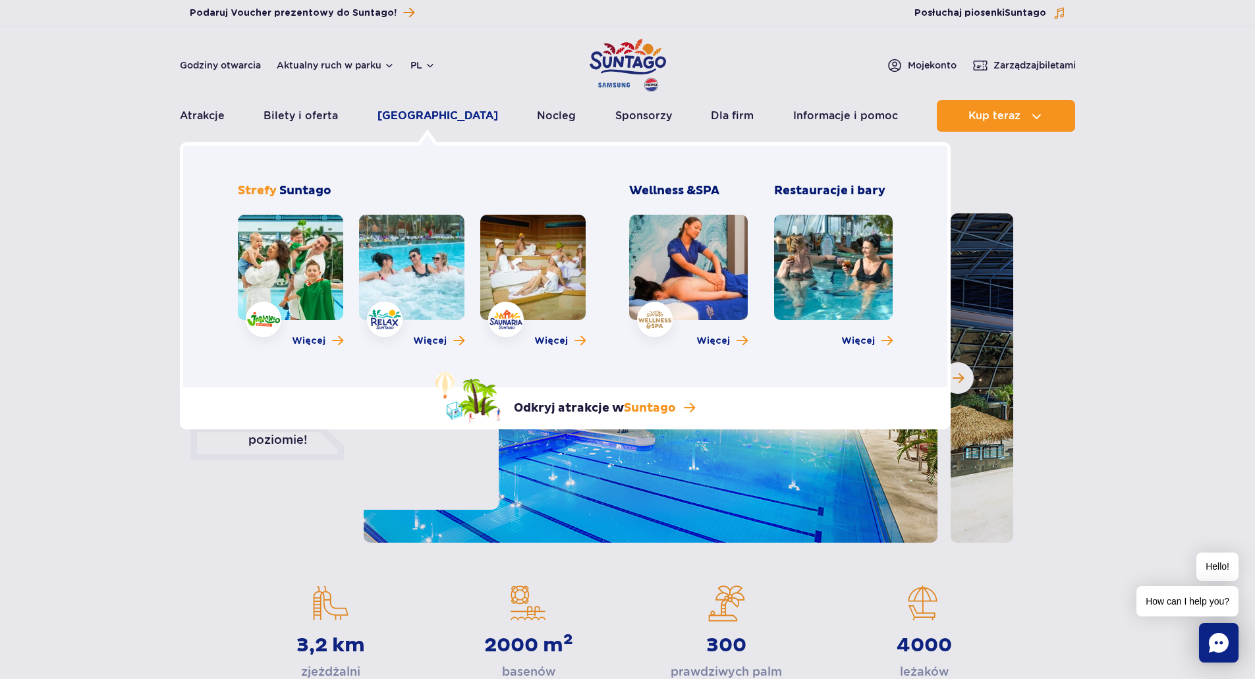
click at [423, 117] on link "[GEOGRAPHIC_DATA]" at bounding box center [437, 116] width 121 height 32
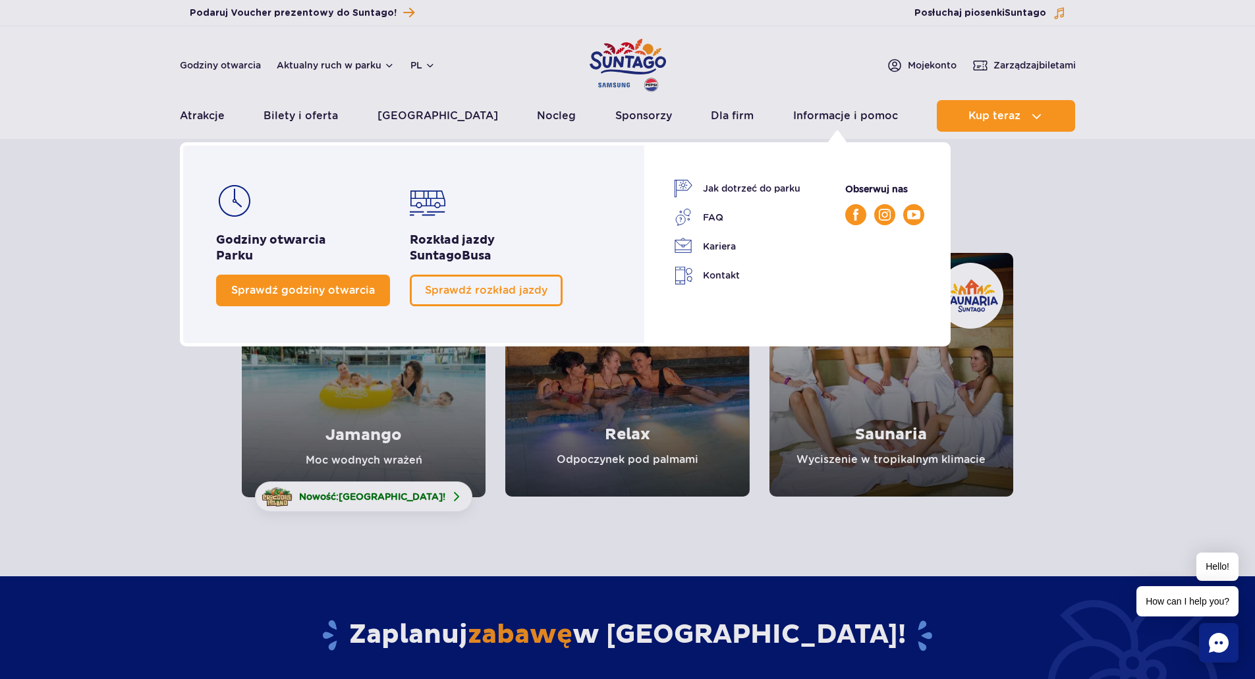
click at [258, 296] on span "Sprawdź godziny otwarcia" at bounding box center [303, 290] width 144 height 13
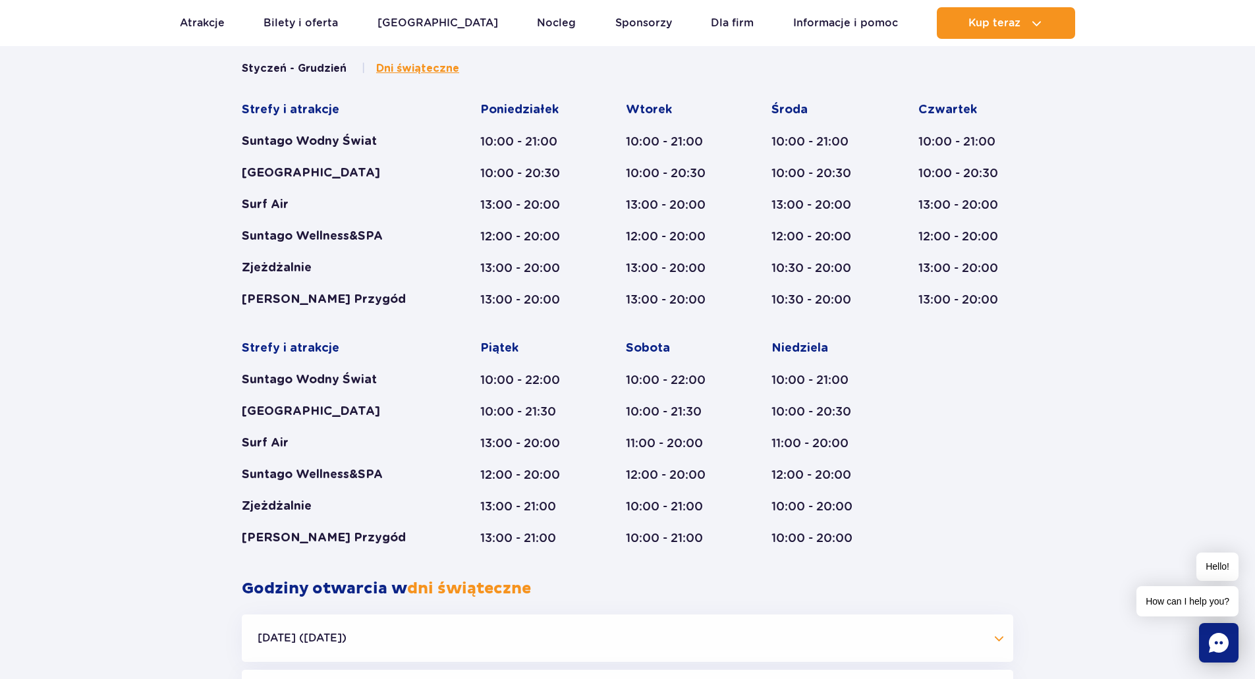
scroll to position [699, 0]
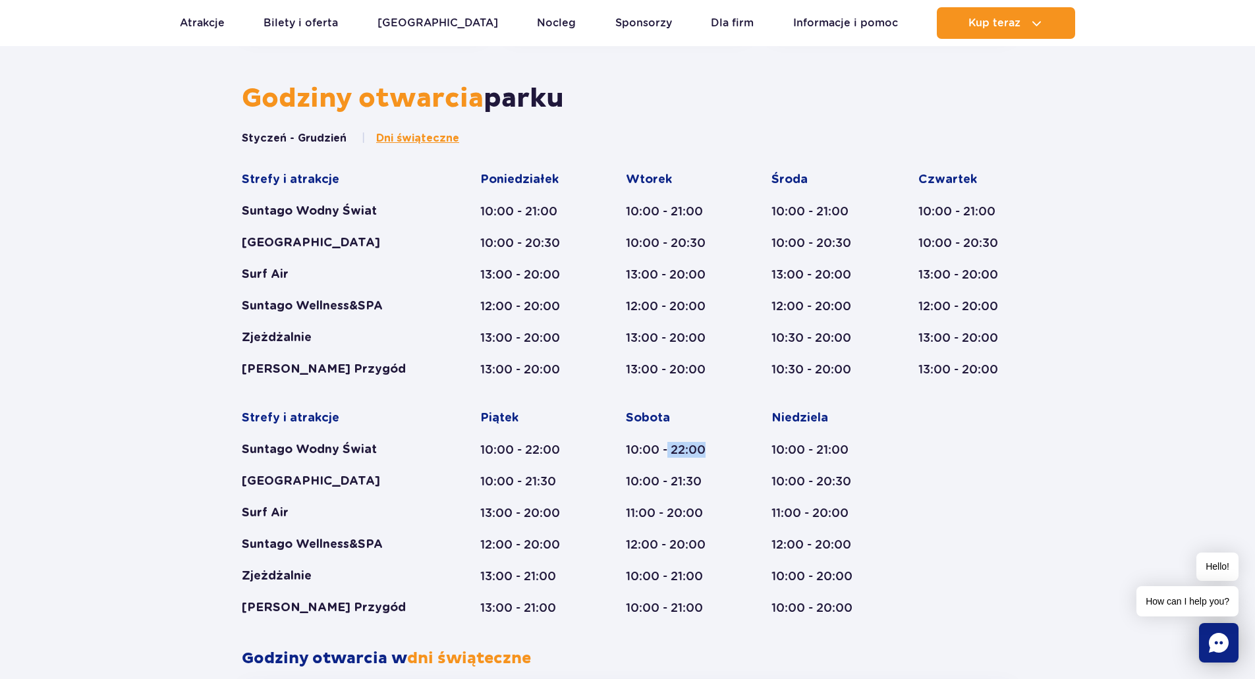
drag, startPoint x: 669, startPoint y: 449, endPoint x: 707, endPoint y: 450, distance: 37.6
click at [707, 450] on div "10:00 - 22:00" at bounding box center [673, 450] width 95 height 16
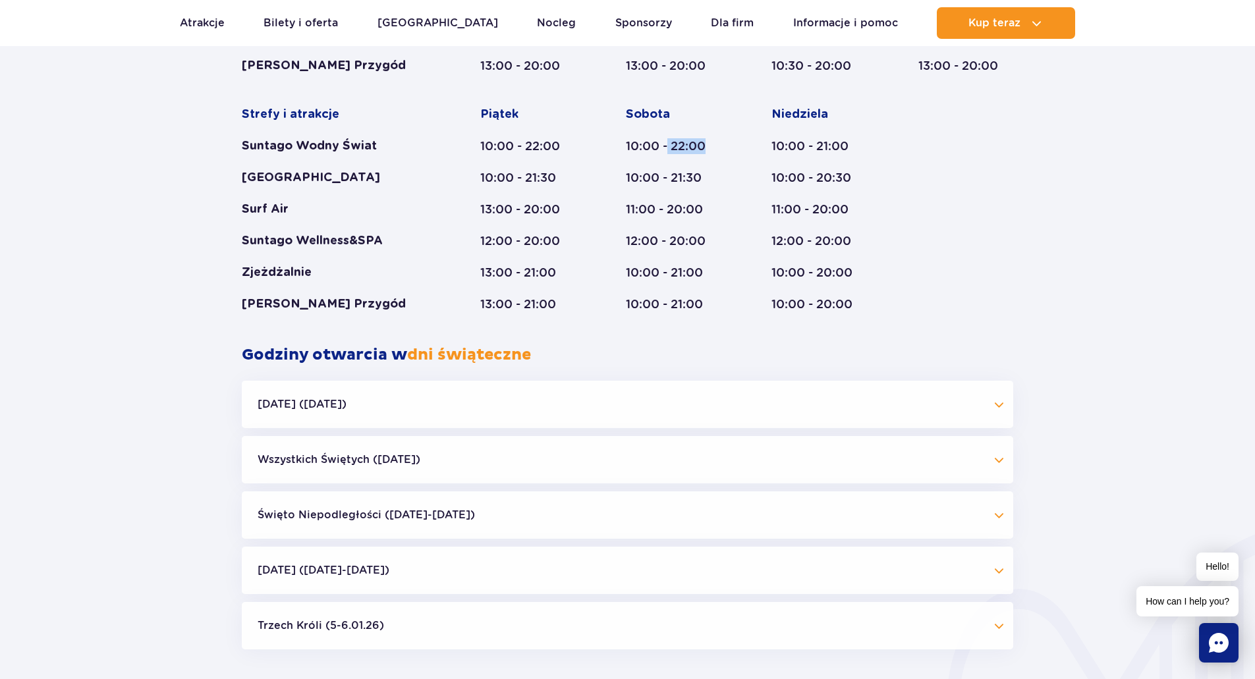
scroll to position [1028, 0]
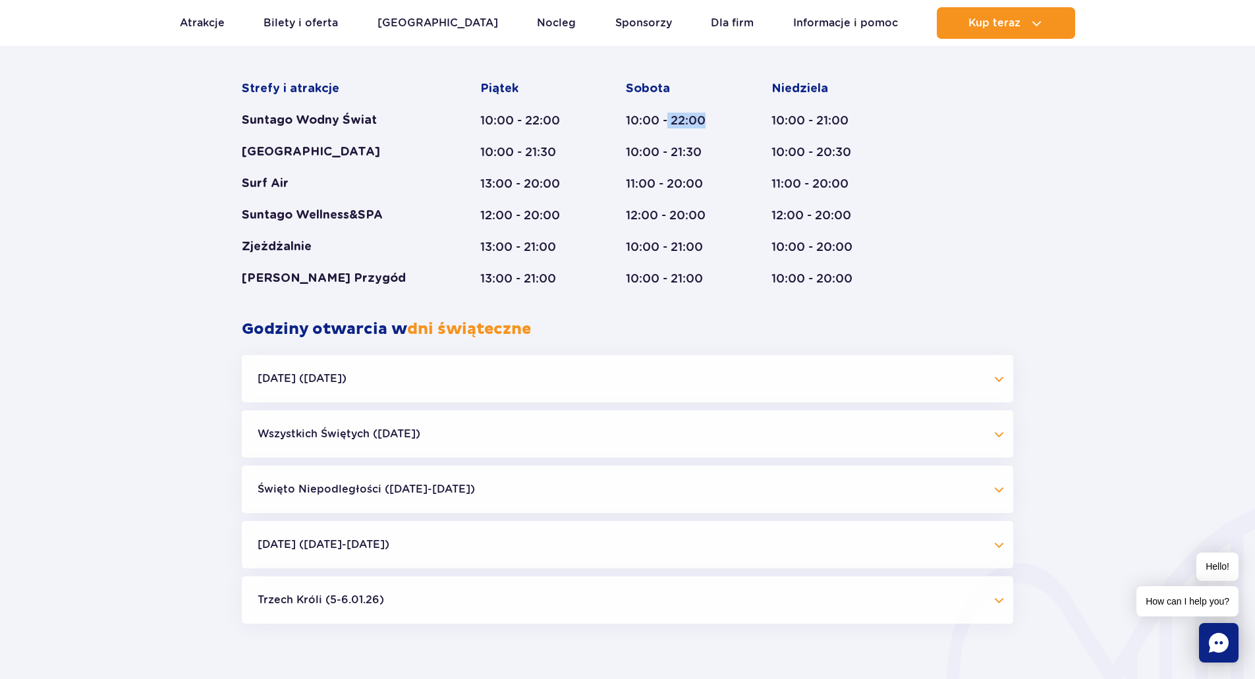
click at [1000, 377] on button "Halloween (31.10.25)" at bounding box center [627, 378] width 771 height 47
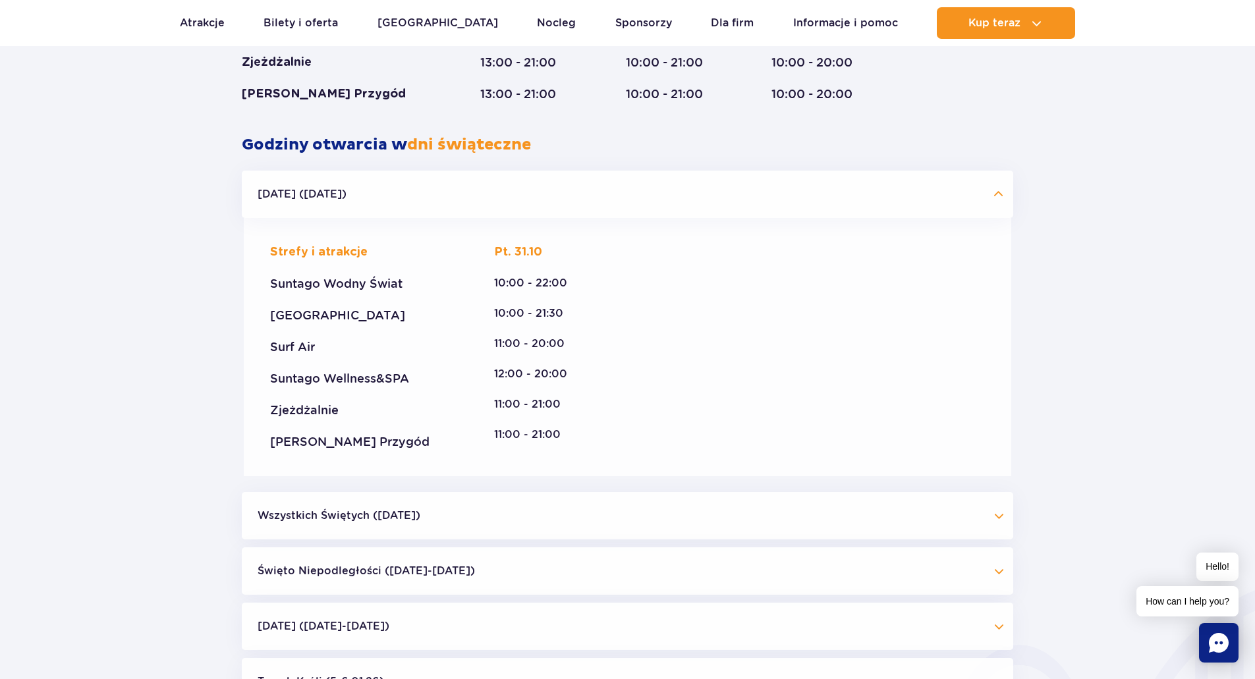
scroll to position [1226, 0]
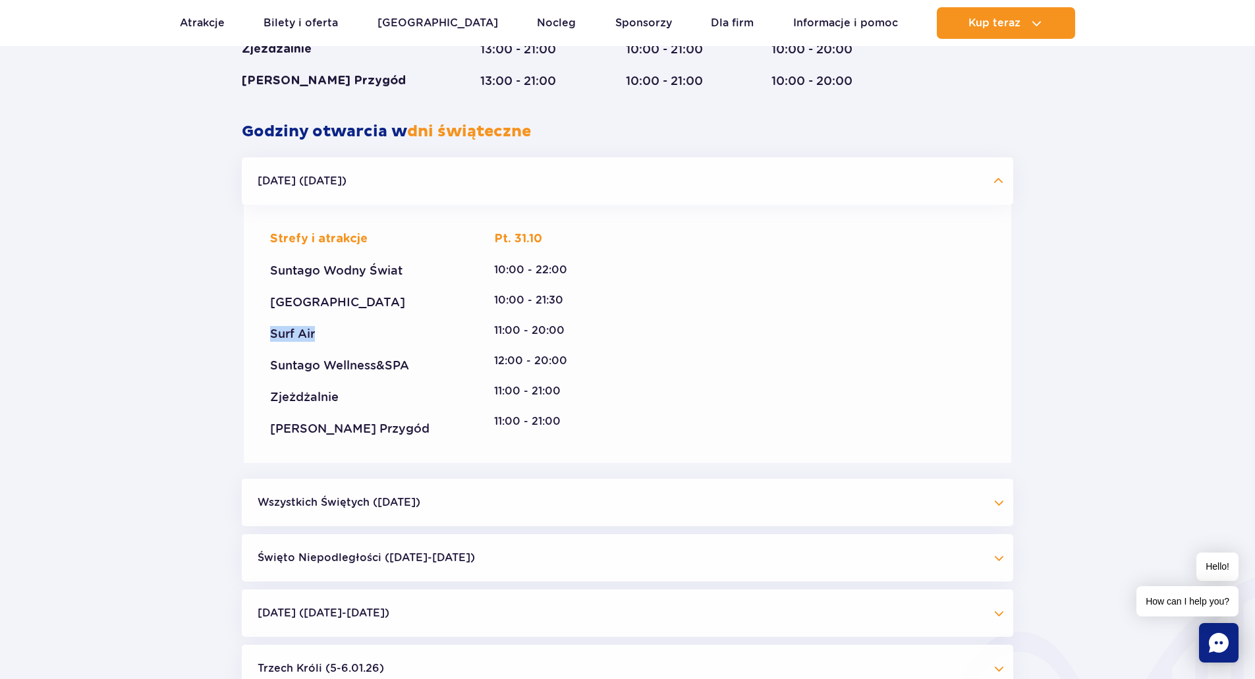
drag, startPoint x: 277, startPoint y: 335, endPoint x: 315, endPoint y: 333, distance: 38.9
click at [315, 333] on div "Surf Air" at bounding box center [359, 334] width 178 height 16
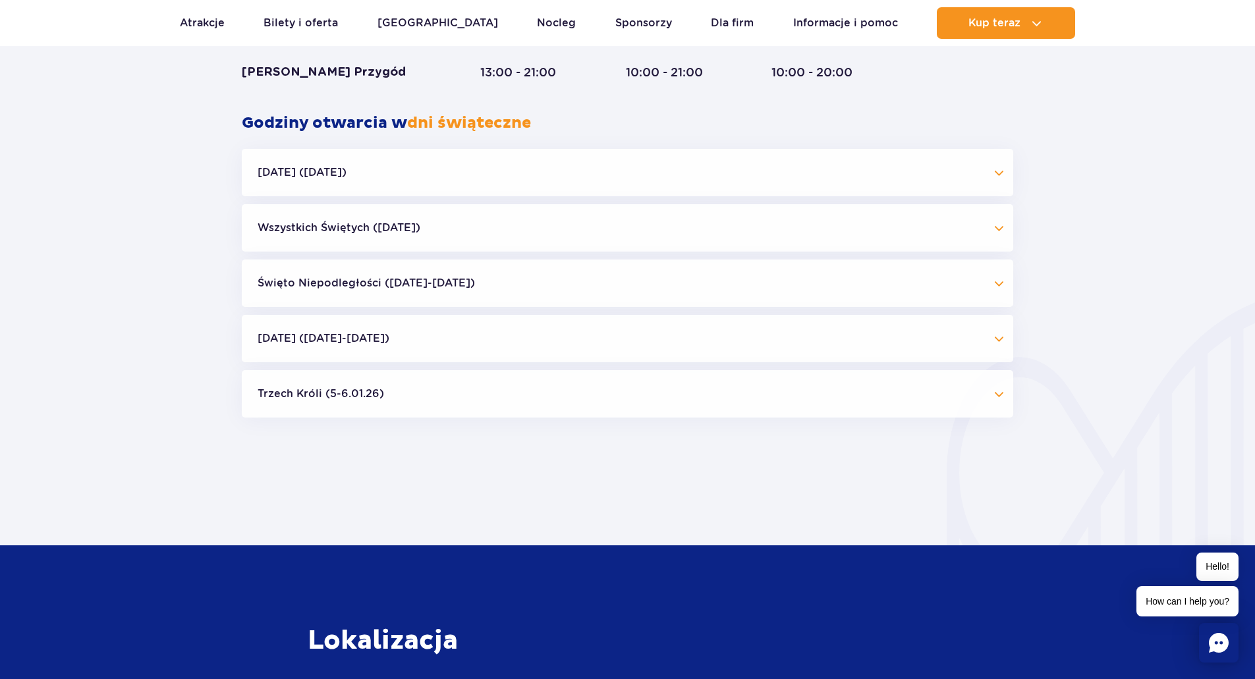
scroll to position [1160, 0]
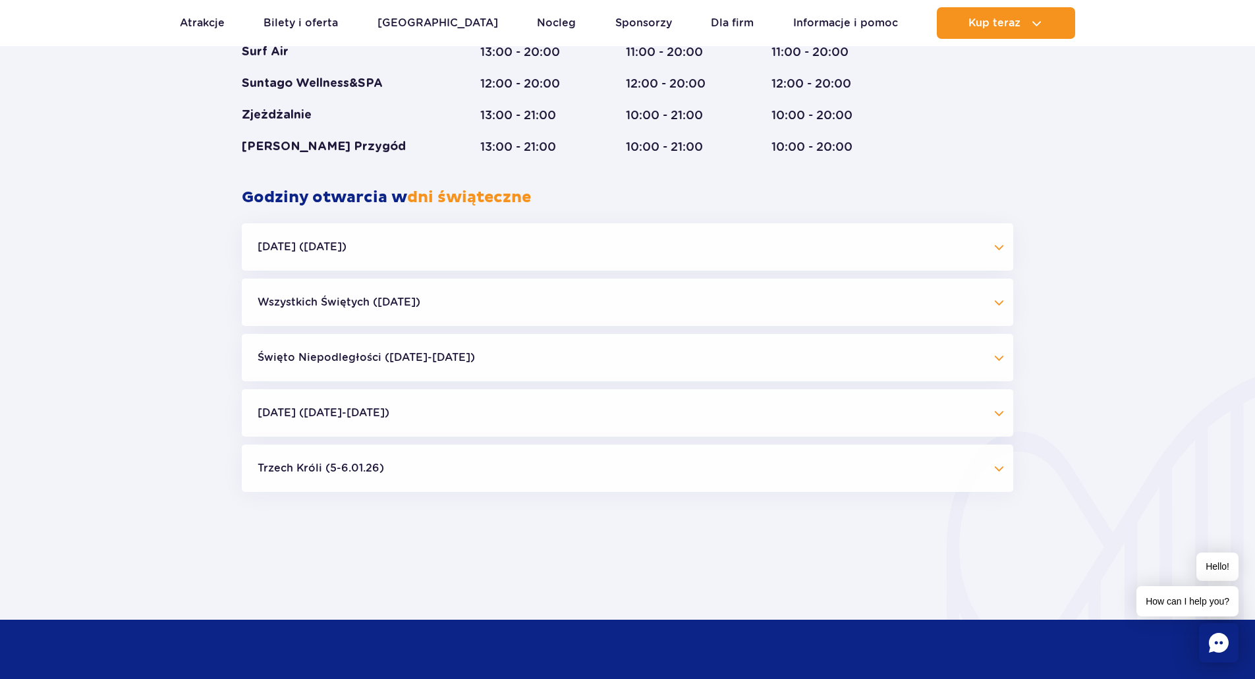
click at [704, 226] on button "Halloween (31.10.25)" at bounding box center [627, 246] width 771 height 47
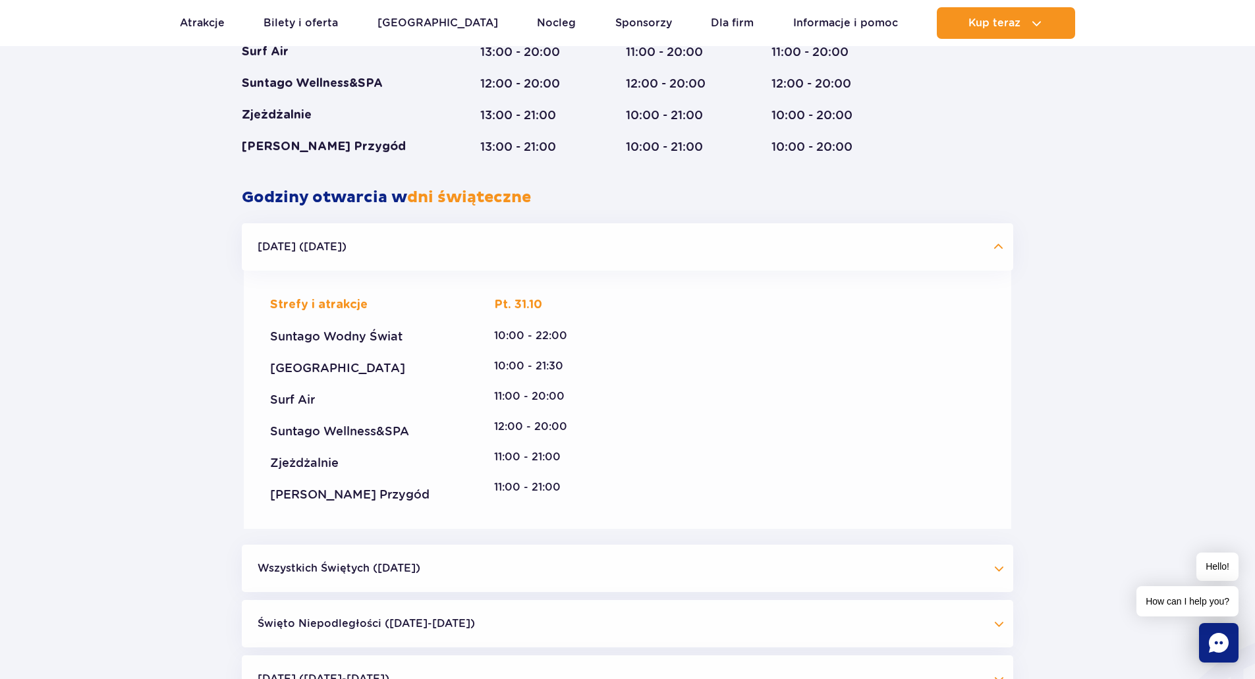
click at [317, 433] on div "Suntago Wellness&SPA" at bounding box center [359, 431] width 178 height 16
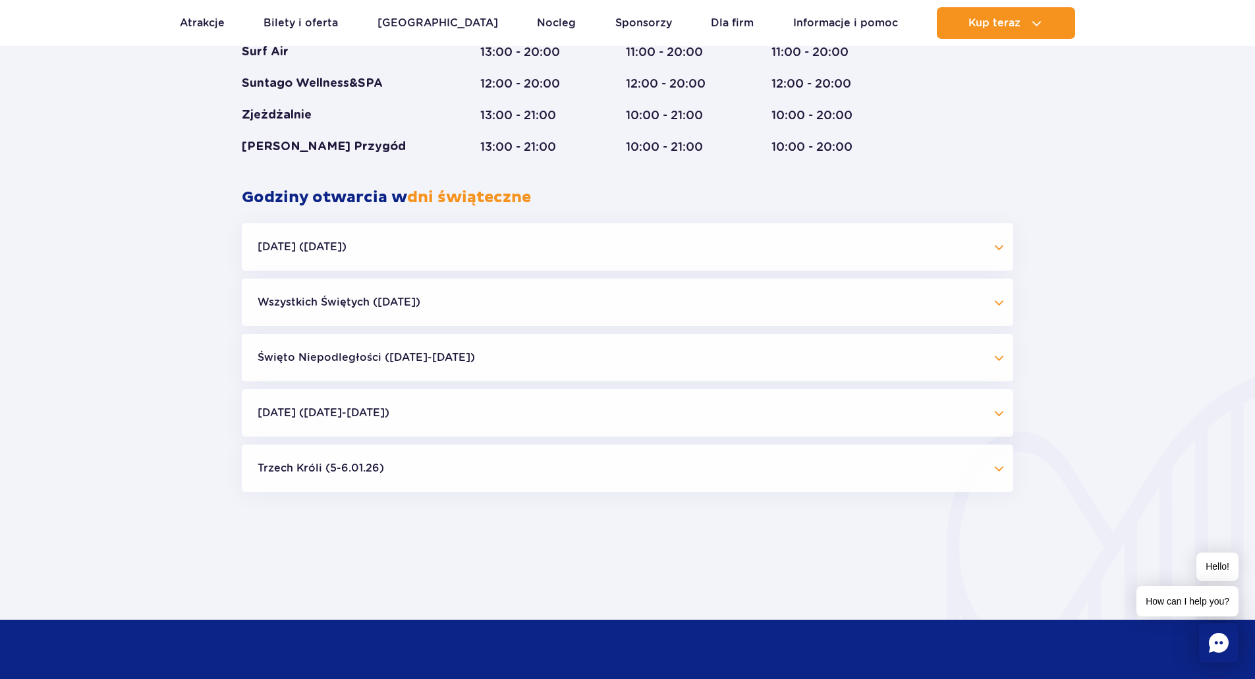
click at [354, 253] on button "Halloween (31.10.25)" at bounding box center [627, 246] width 771 height 47
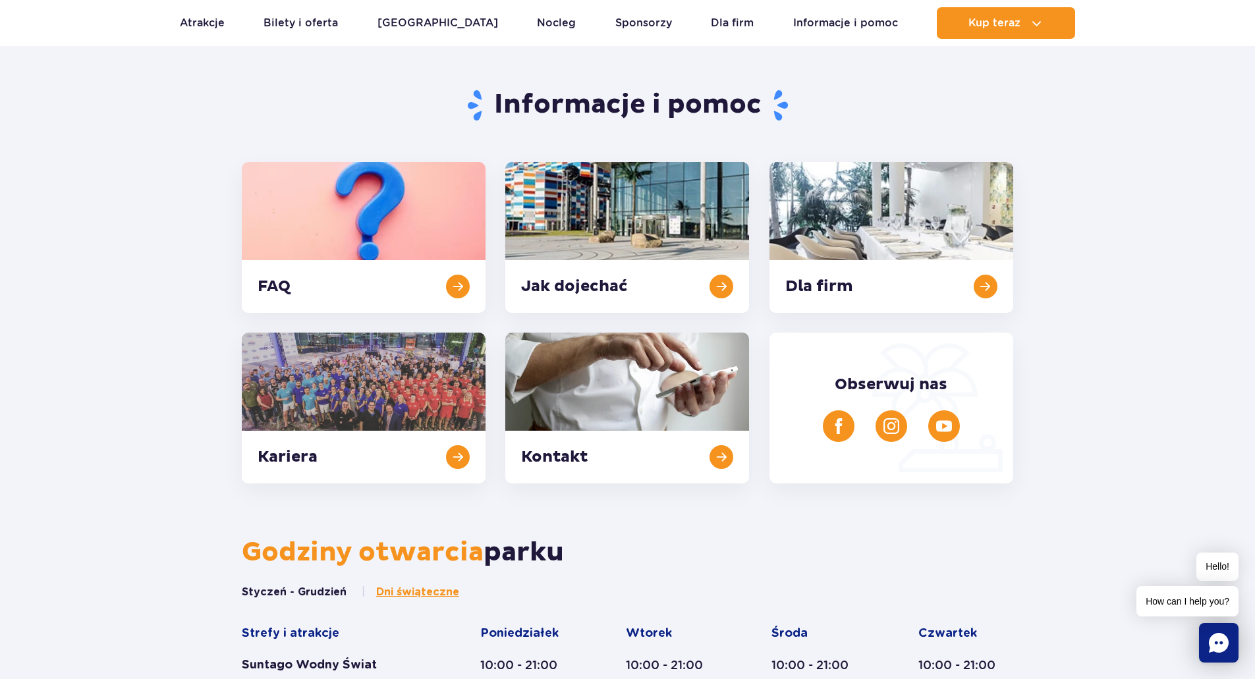
scroll to position [238, 0]
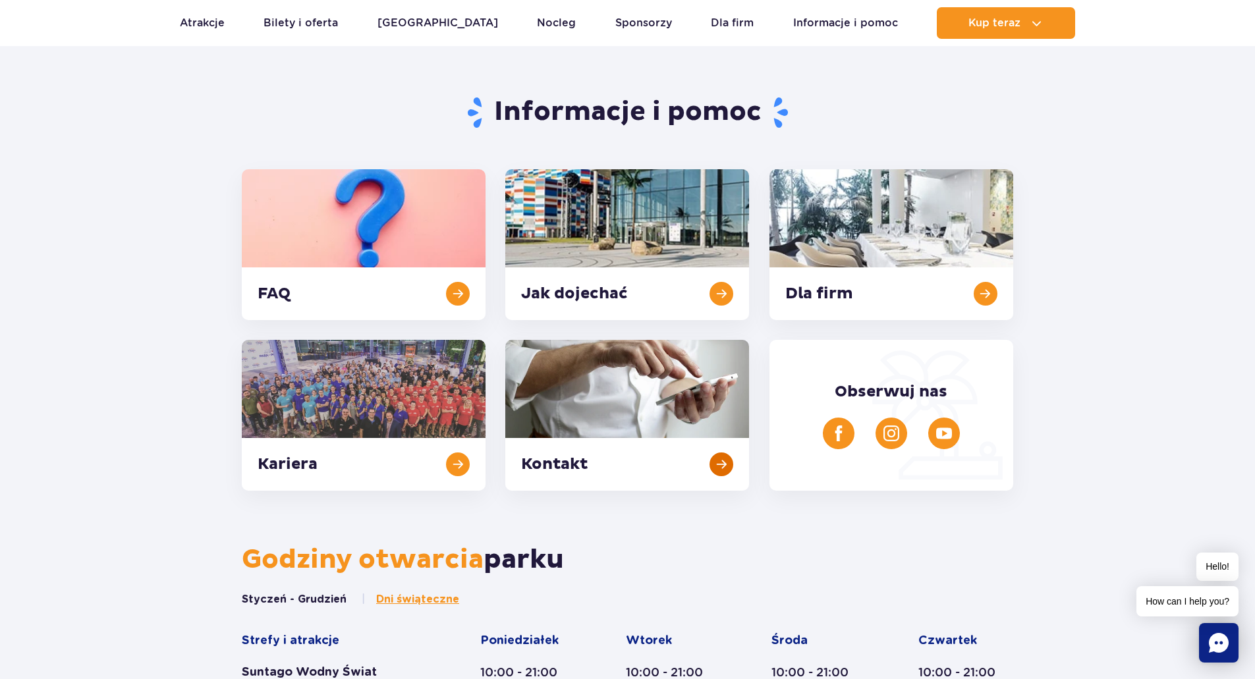
click at [722, 462] on link at bounding box center [627, 415] width 244 height 151
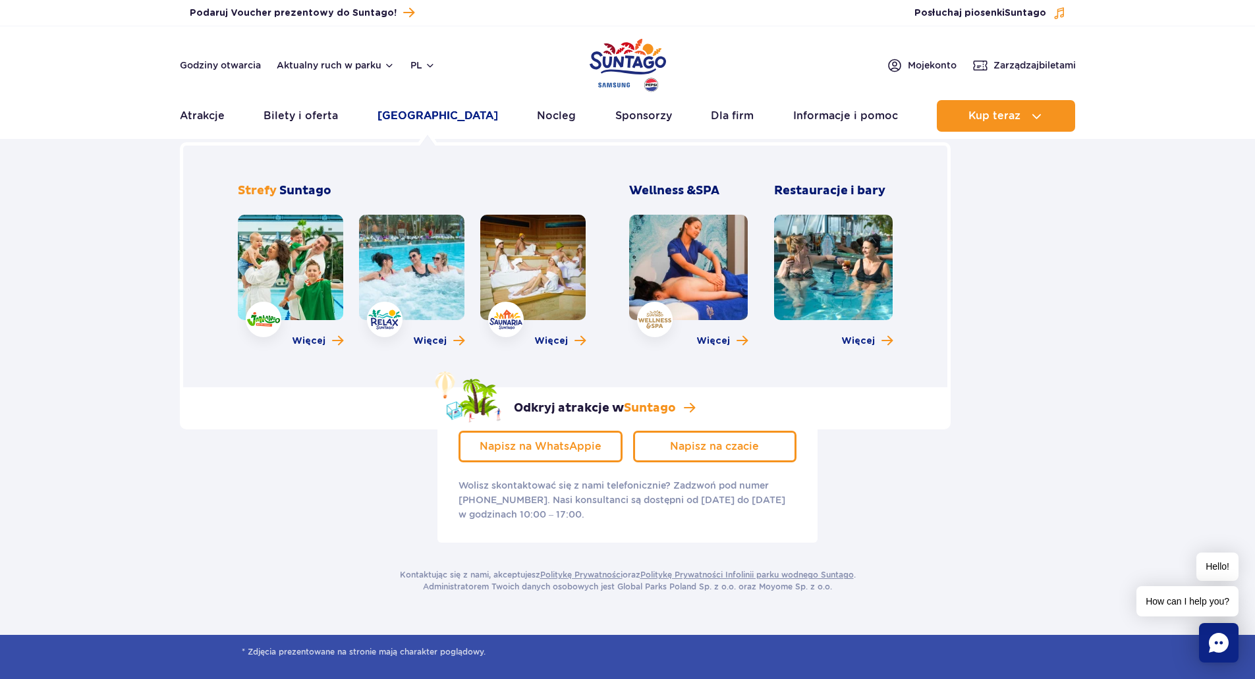
click at [426, 109] on link "[GEOGRAPHIC_DATA]" at bounding box center [437, 116] width 121 height 32
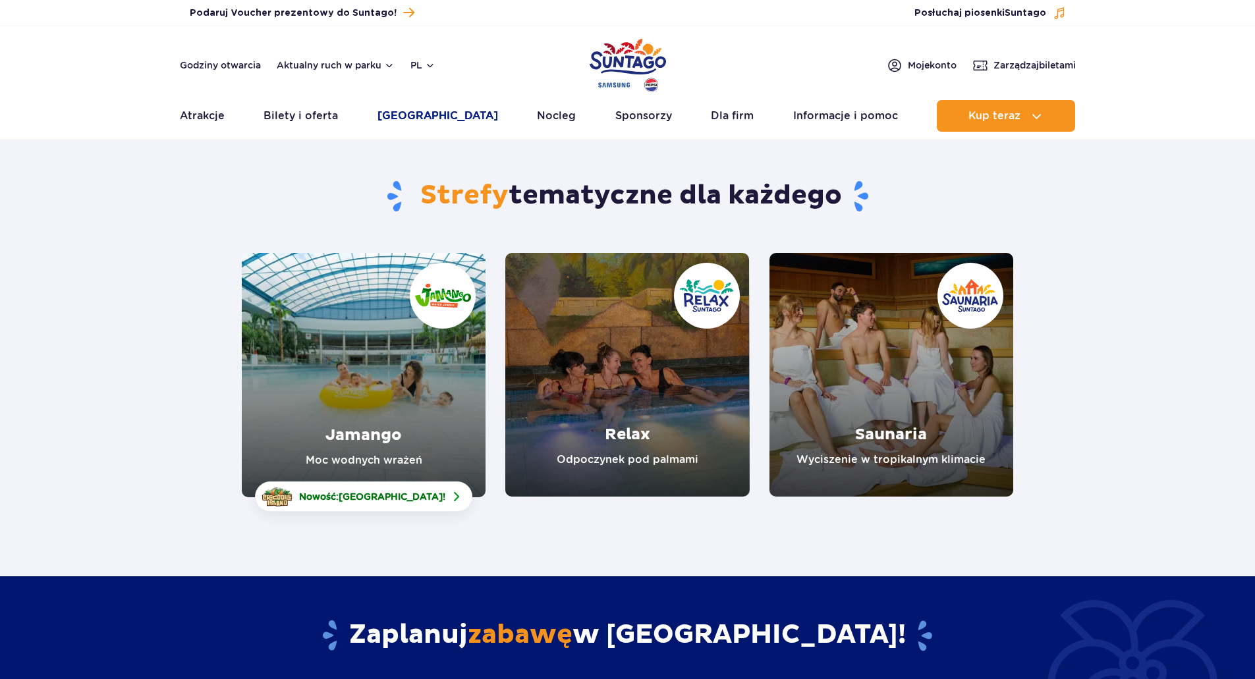
click at [429, 112] on link "[GEOGRAPHIC_DATA]" at bounding box center [437, 116] width 121 height 32
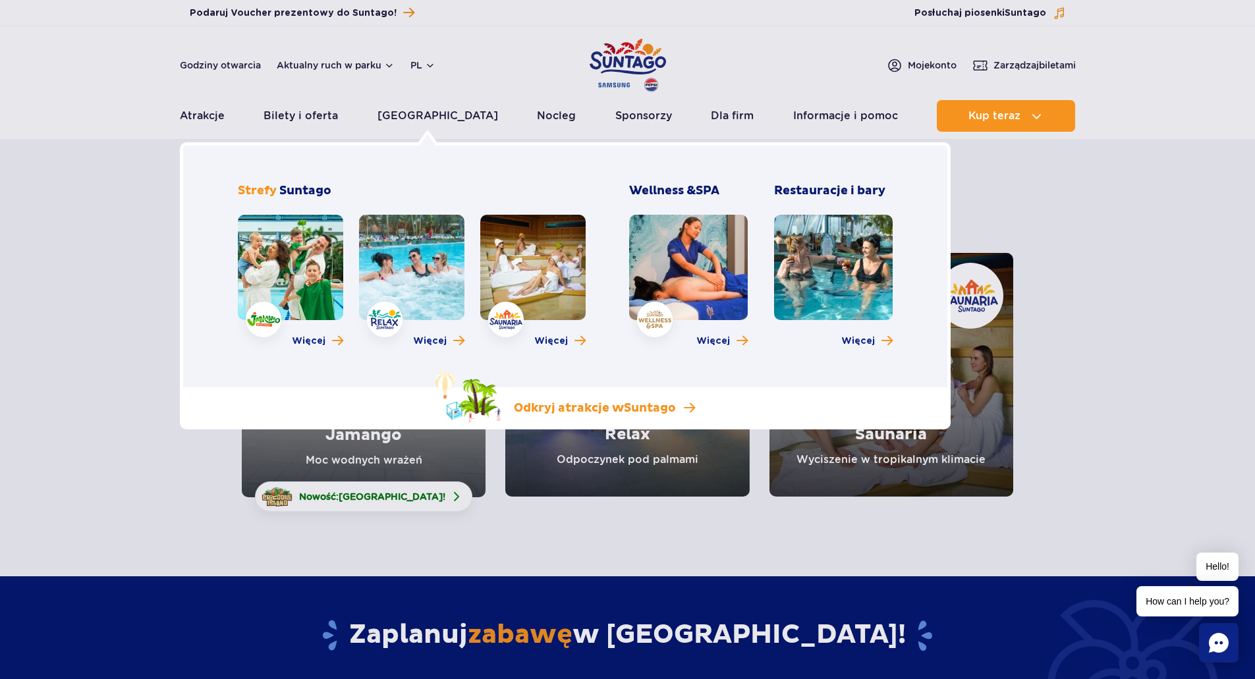
click at [631, 411] on span "Suntago" at bounding box center [650, 407] width 52 height 15
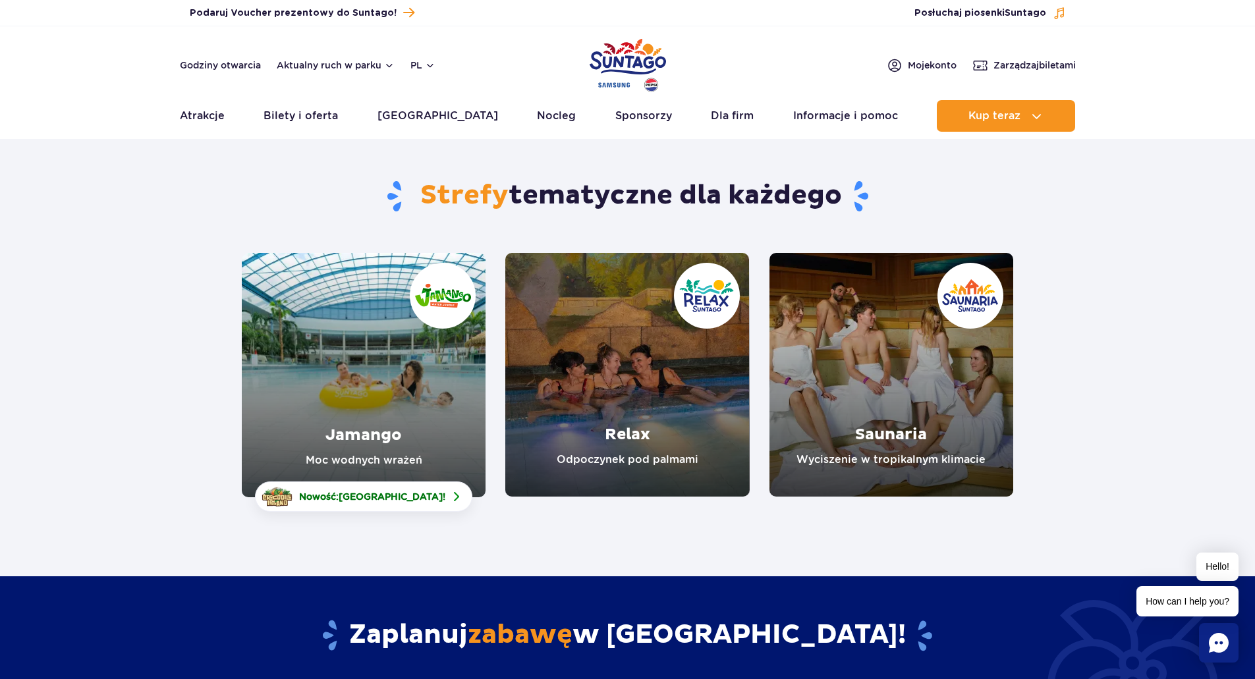
click at [88, 41] on header "Godziny otwarcia Aktualny ruch w parku pl PL EN UA Moje konto Zarządzaj biletam…" at bounding box center [627, 82] width 1255 height 113
